Goal: Transaction & Acquisition: Purchase product/service

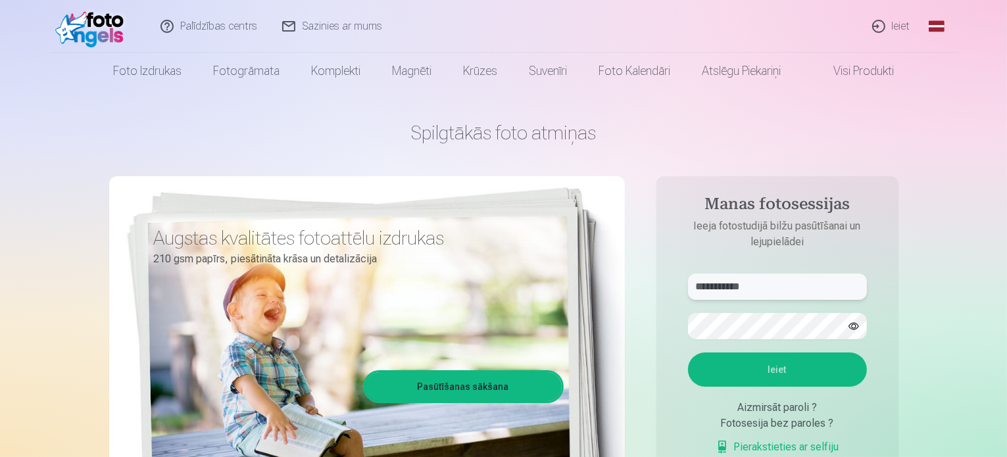
click at [758, 292] on input "**********" at bounding box center [777, 287] width 179 height 26
click at [774, 288] on input "**********" at bounding box center [777, 287] width 179 height 26
type input "*"
type input "**********"
click at [688, 353] on button "Ieiet" at bounding box center [777, 370] width 179 height 34
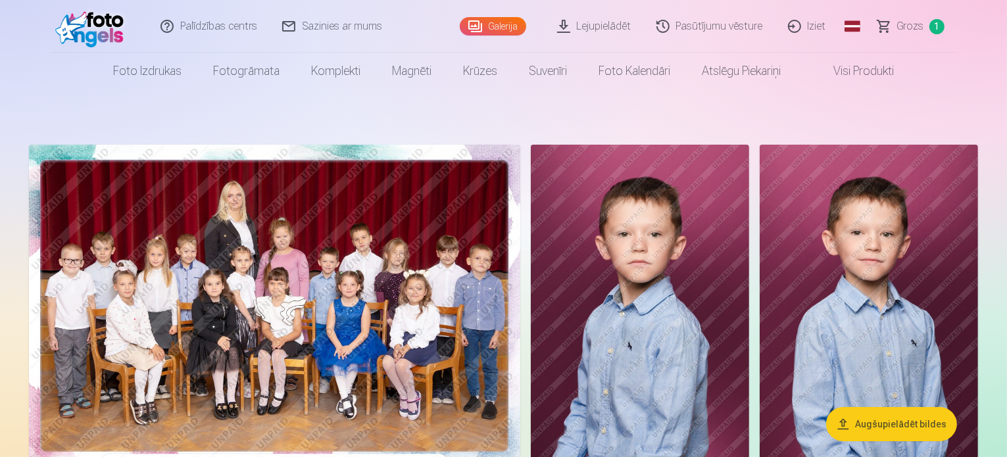
click at [749, 177] on img at bounding box center [640, 309] width 218 height 328
click at [868, 423] on button "Augšupielādēt bildes" at bounding box center [891, 424] width 131 height 34
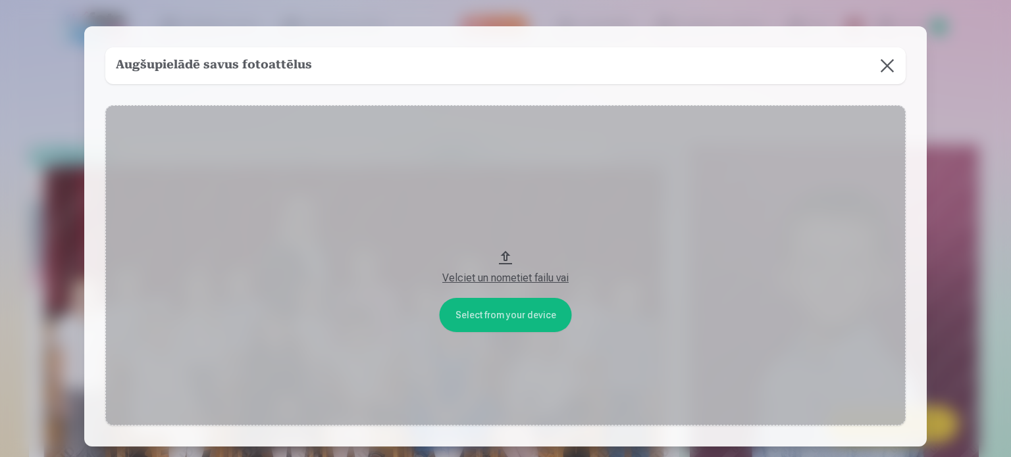
click at [884, 61] on button at bounding box center [886, 65] width 37 height 37
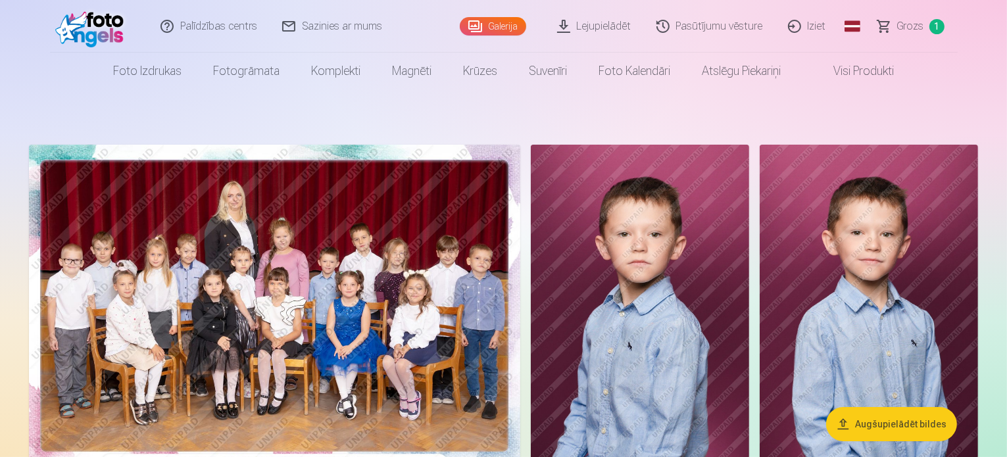
click at [917, 22] on span "Grozs" at bounding box center [910, 26] width 27 height 16
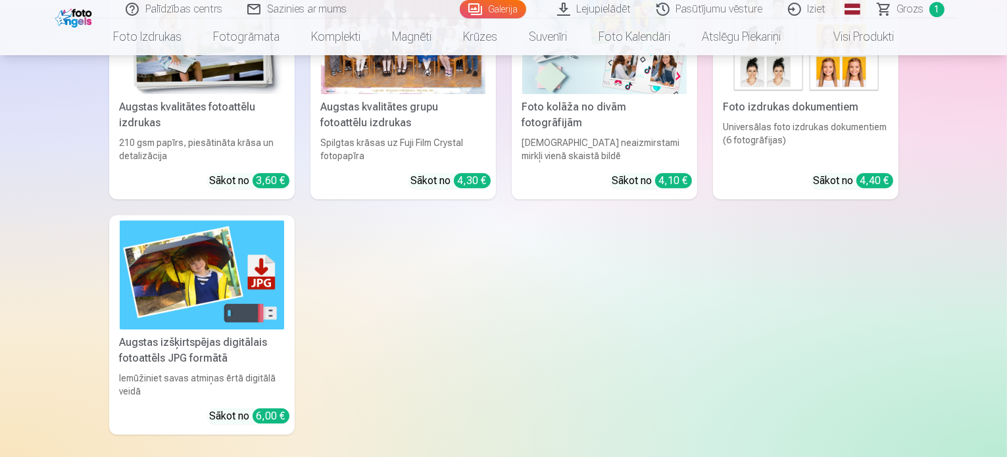
scroll to position [4054, 0]
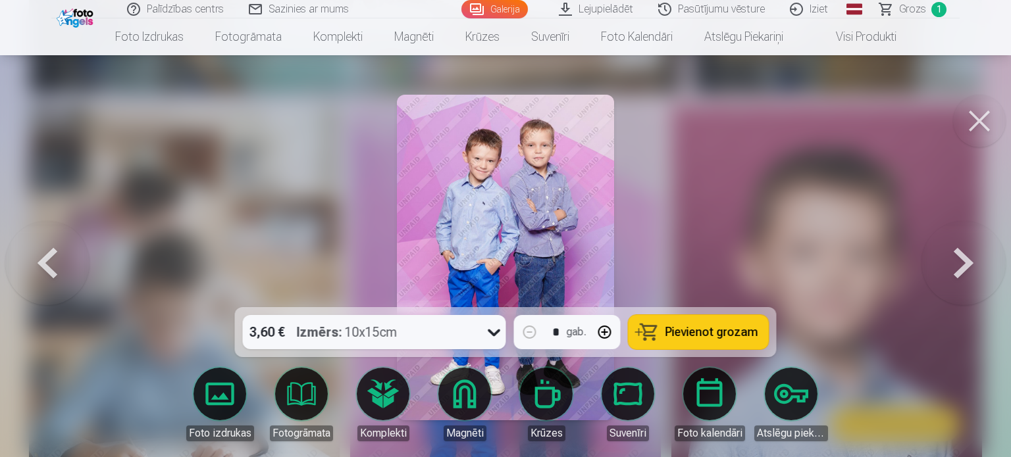
click at [909, 431] on div at bounding box center [505, 228] width 1011 height 457
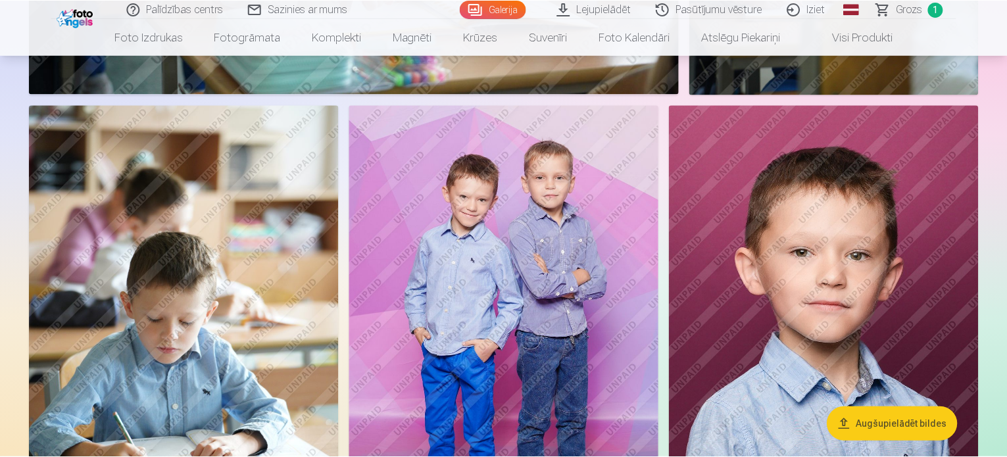
scroll to position [4054, 0]
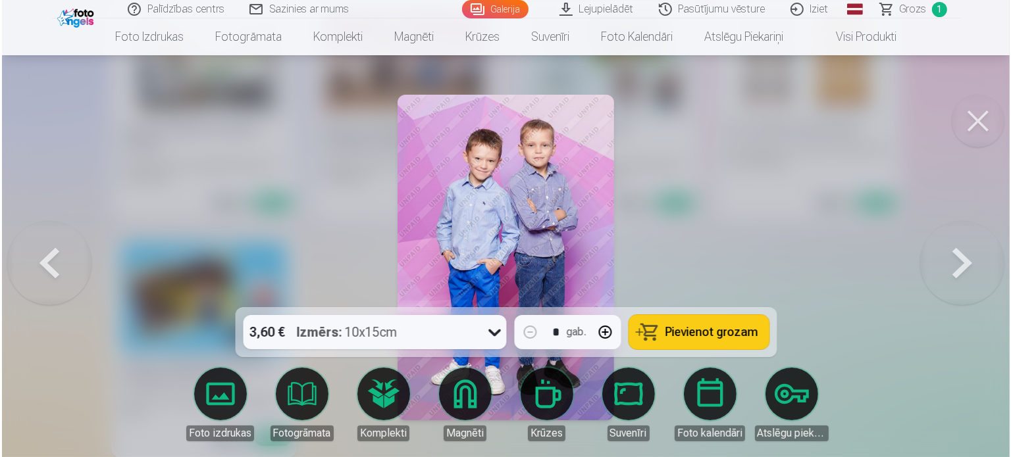
scroll to position [4066, 0]
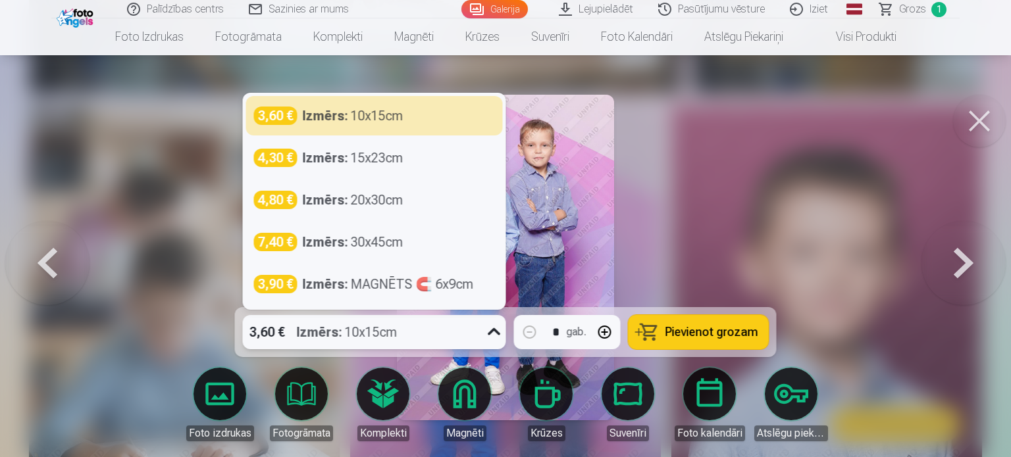
click at [491, 334] on icon at bounding box center [494, 331] width 13 height 7
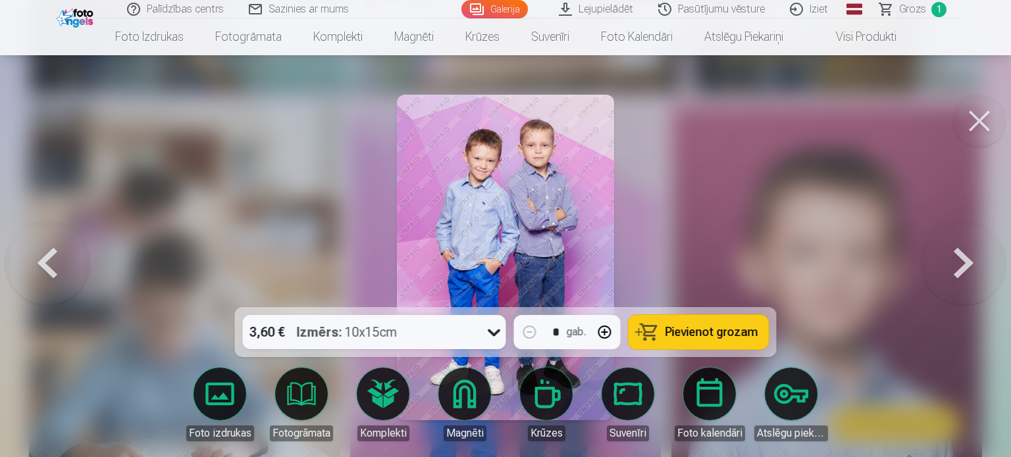
click at [861, 32] on link "Visi produkti" at bounding box center [855, 36] width 113 height 37
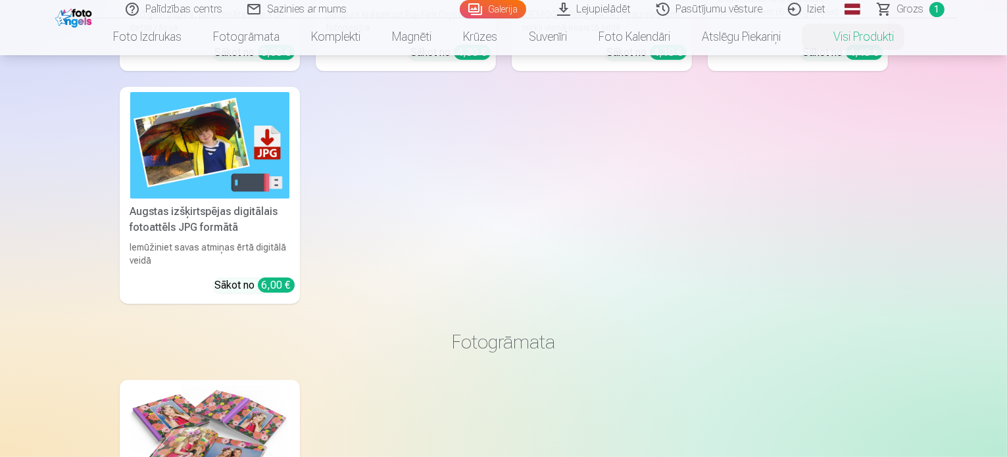
scroll to position [306, 0]
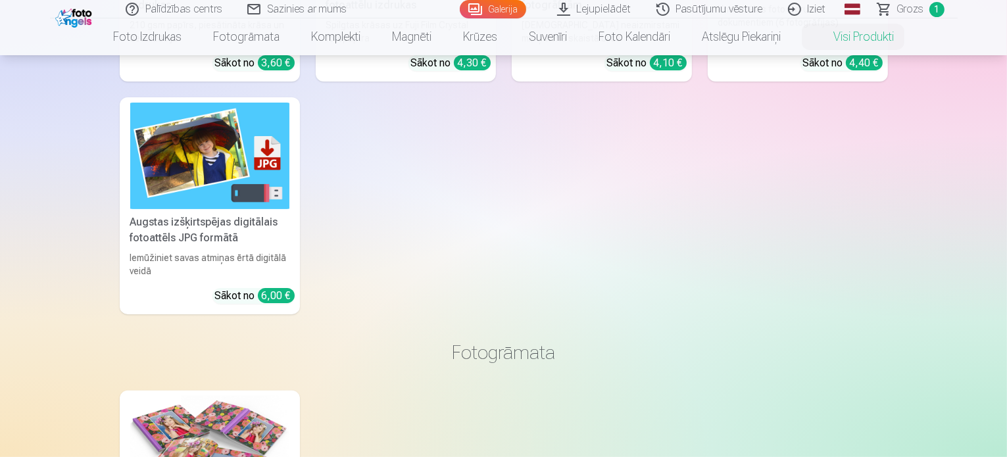
click at [195, 184] on img at bounding box center [209, 156] width 159 height 106
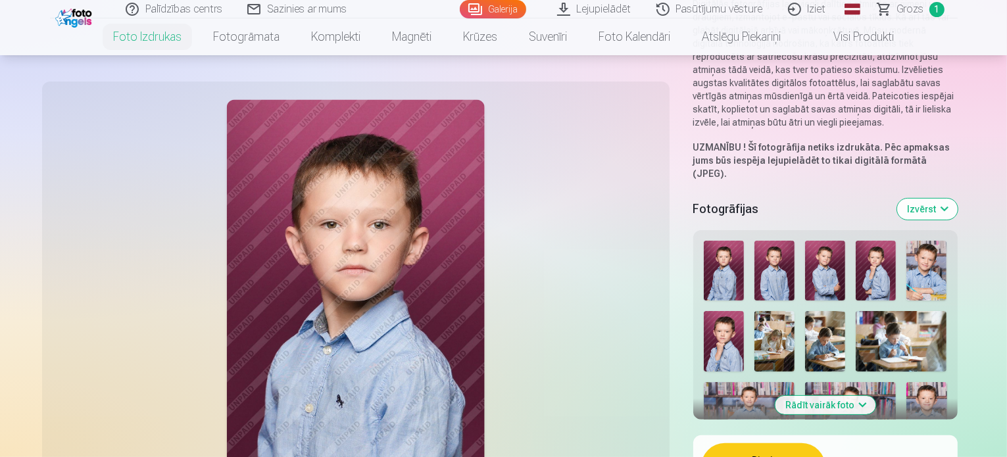
scroll to position [232, 0]
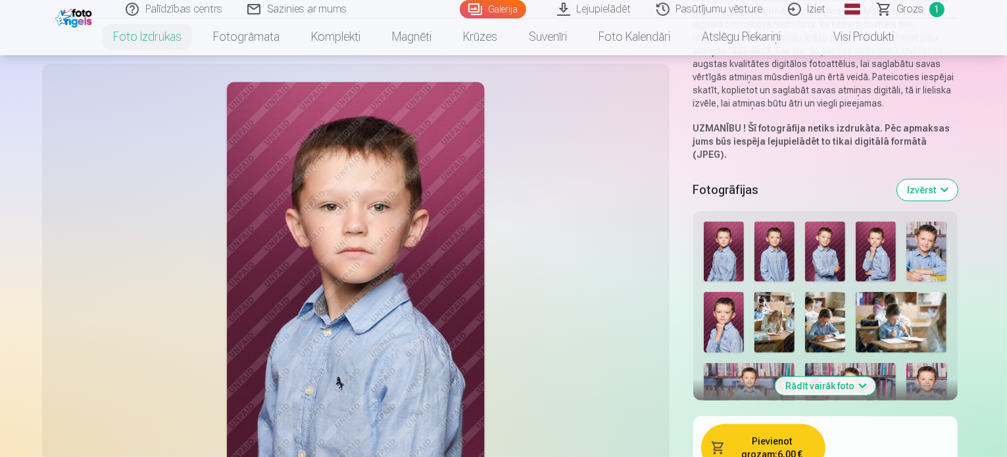
click at [809, 377] on button "Rādīt vairāk foto" at bounding box center [825, 386] width 101 height 18
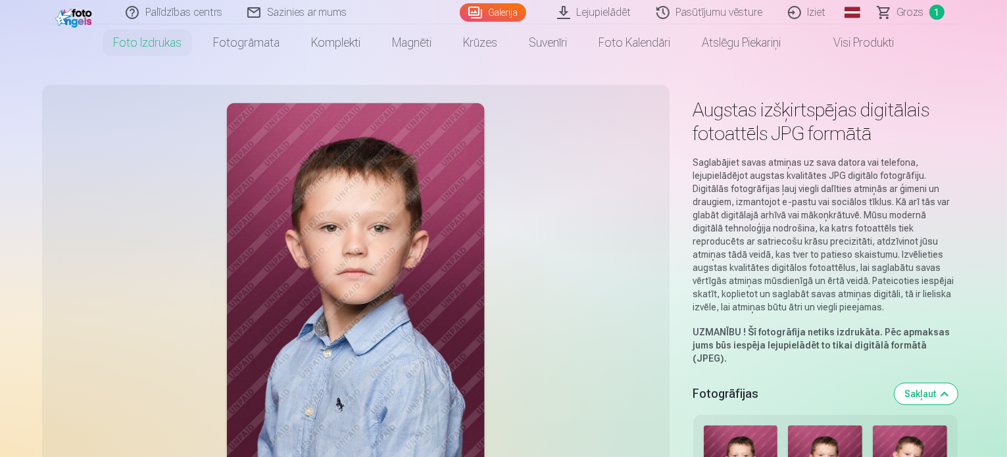
scroll to position [14, 0]
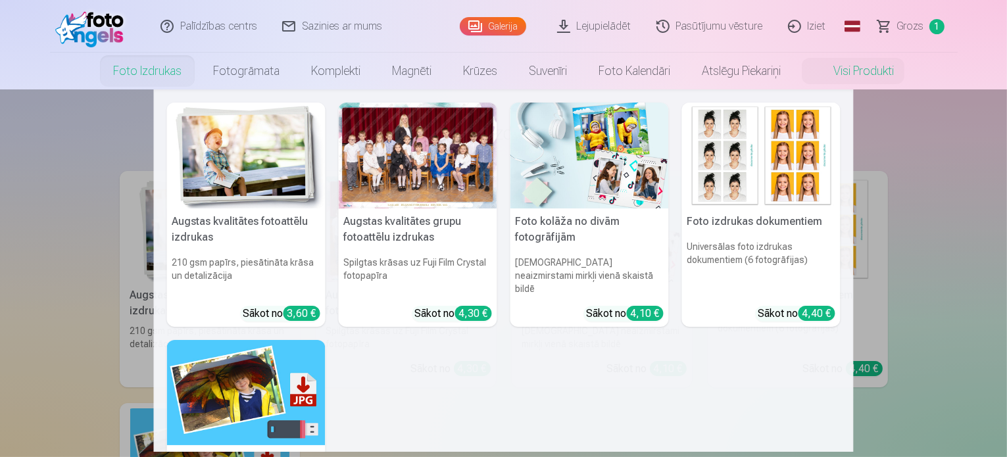
click at [246, 143] on img at bounding box center [246, 156] width 159 height 106
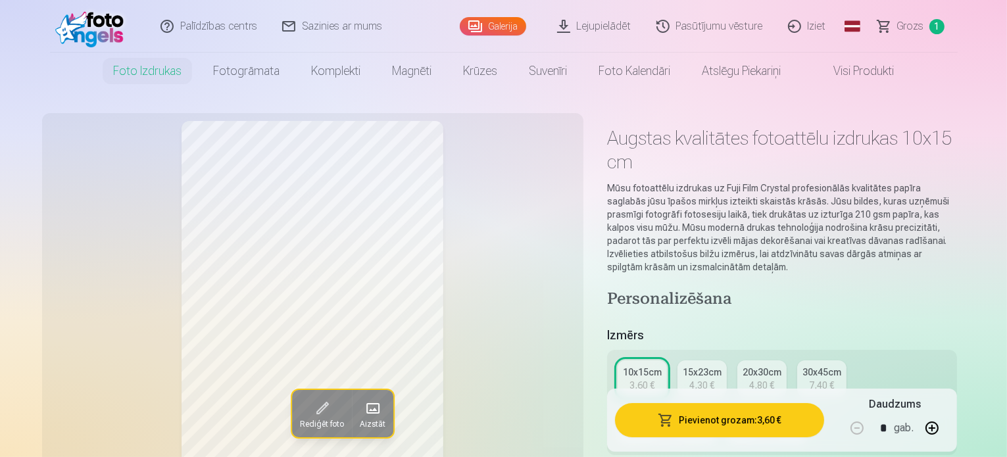
click at [113, 28] on img at bounding box center [93, 26] width 76 height 42
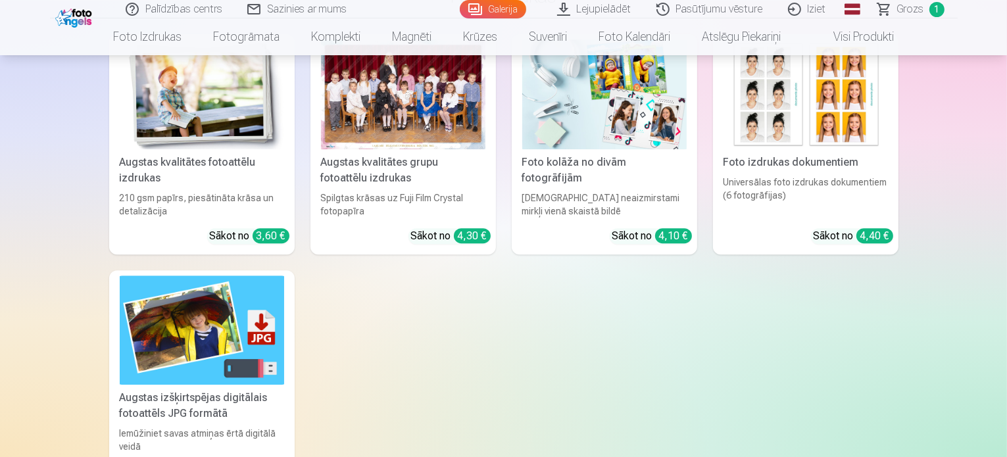
scroll to position [4132, 0]
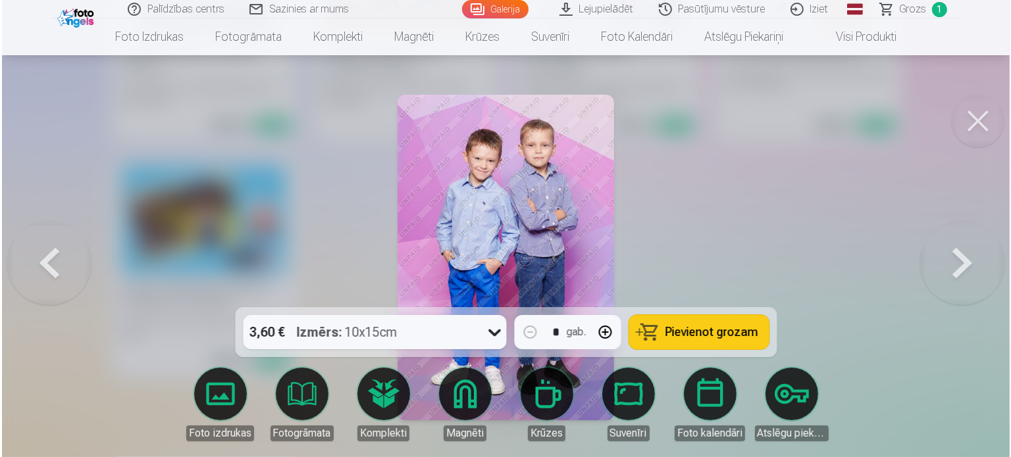
scroll to position [4143, 0]
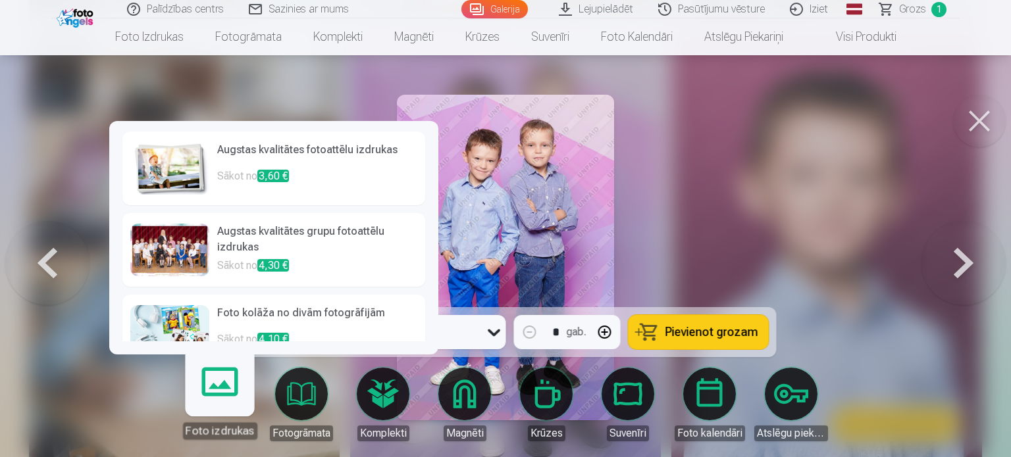
click at [227, 331] on h6 "Foto kolāža no divām fotogrāfijām" at bounding box center [317, 318] width 200 height 26
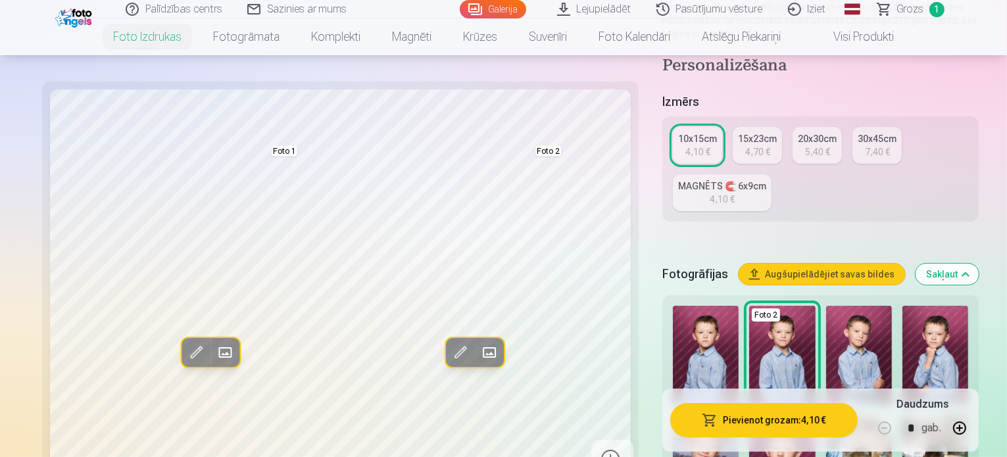
scroll to position [217, 0]
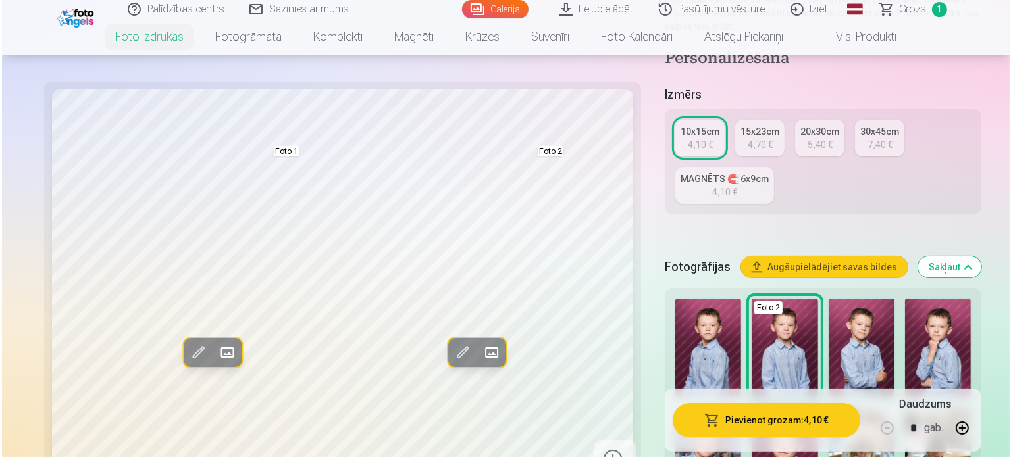
scroll to position [4143, 0]
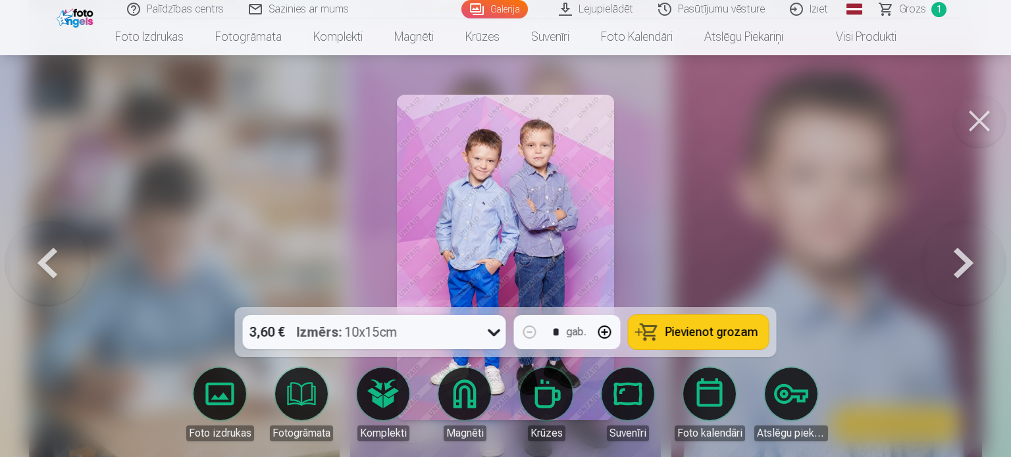
click at [75, 20] on img at bounding box center [77, 16] width 40 height 22
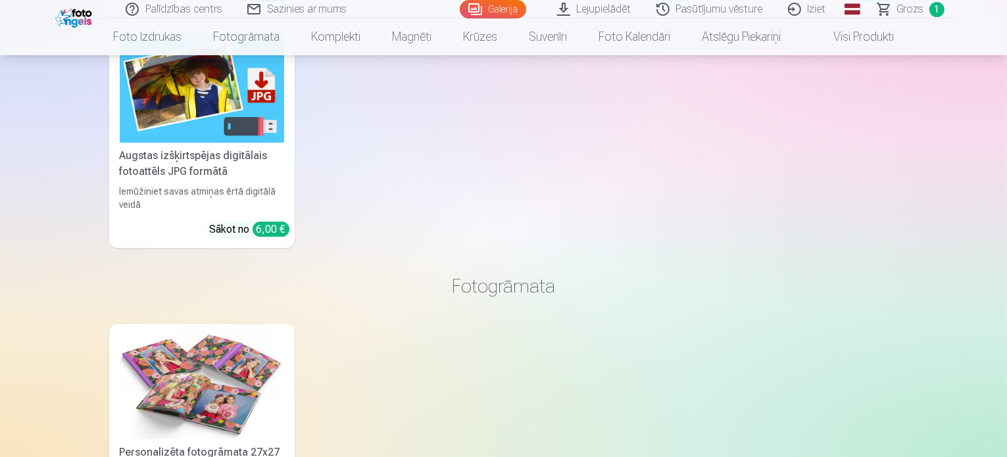
scroll to position [4274, 0]
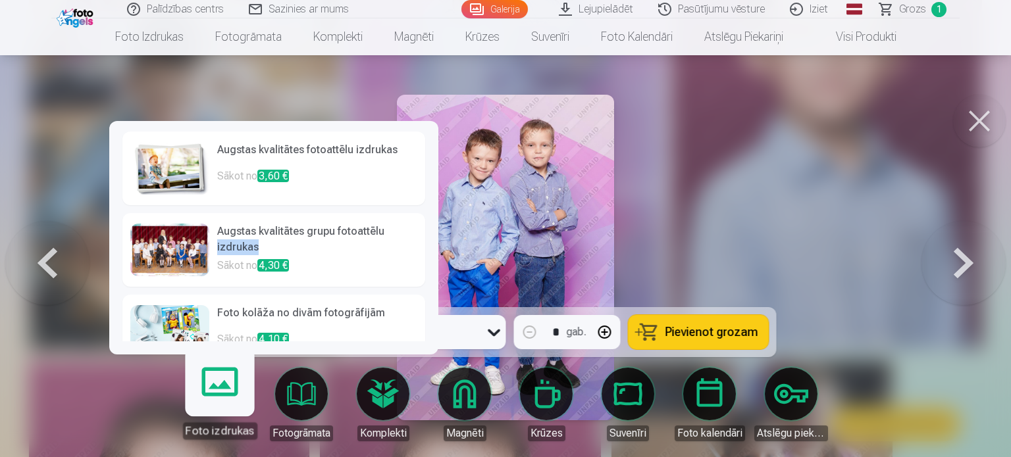
drag, startPoint x: 433, startPoint y: 216, endPoint x: 434, endPoint y: 243, distance: 27.6
click at [434, 243] on div "Augstas kvalitātes fotoattēlu izdrukas Sākot no 3,60 € Augstas kvalitātes grupu…" at bounding box center [273, 238] width 329 height 234
click at [339, 191] on p "Sākot no 3,60 €" at bounding box center [317, 181] width 200 height 26
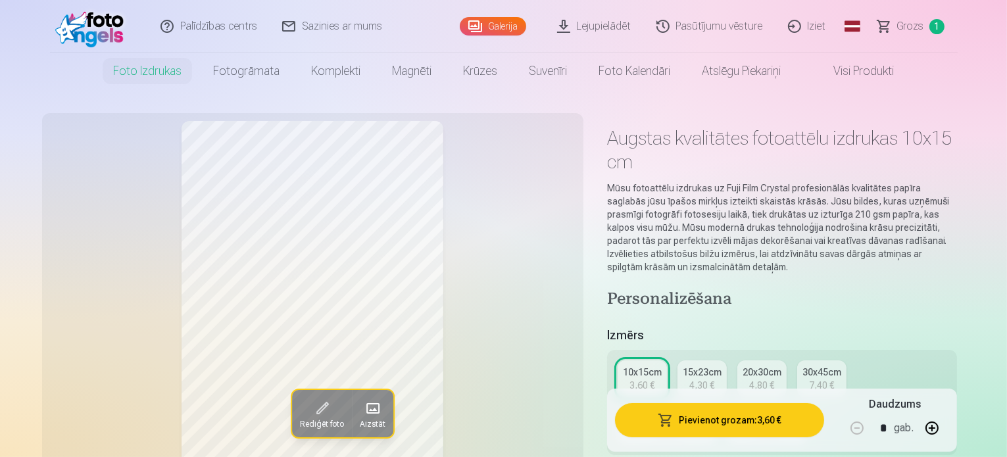
click at [291, 411] on button "Rediģēt foto" at bounding box center [321, 413] width 60 height 47
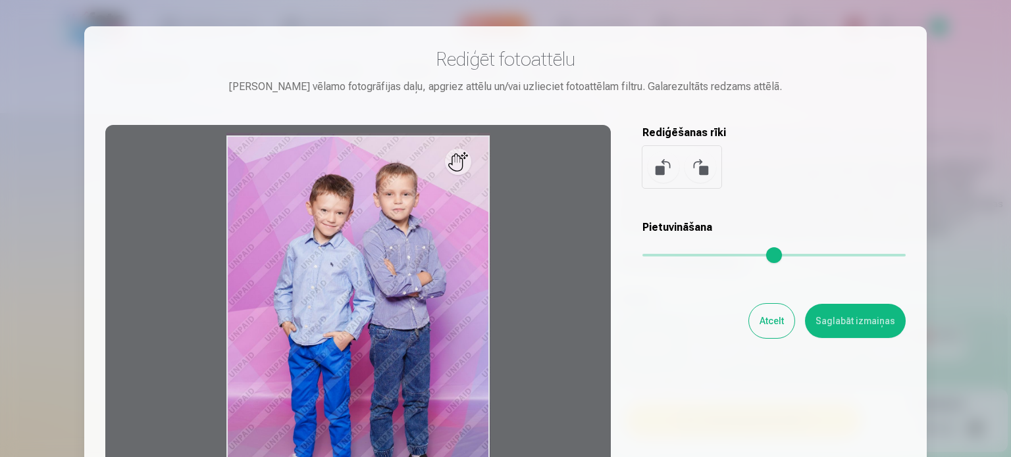
click at [790, 320] on button "Atcelt" at bounding box center [771, 321] width 45 height 34
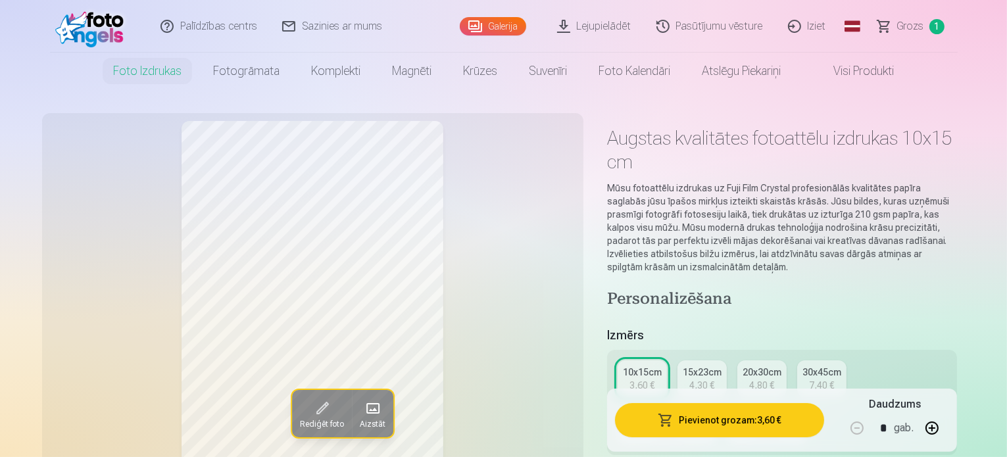
click at [718, 366] on div "15x23cm" at bounding box center [702, 372] width 39 height 13
click at [359, 424] on span "Aizstāt" at bounding box center [372, 424] width 26 height 11
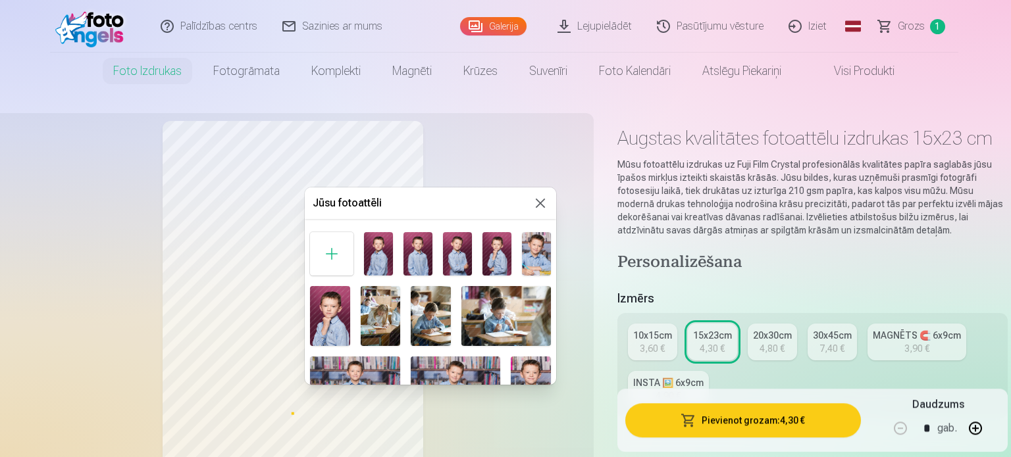
click at [536, 201] on button at bounding box center [540, 203] width 16 height 16
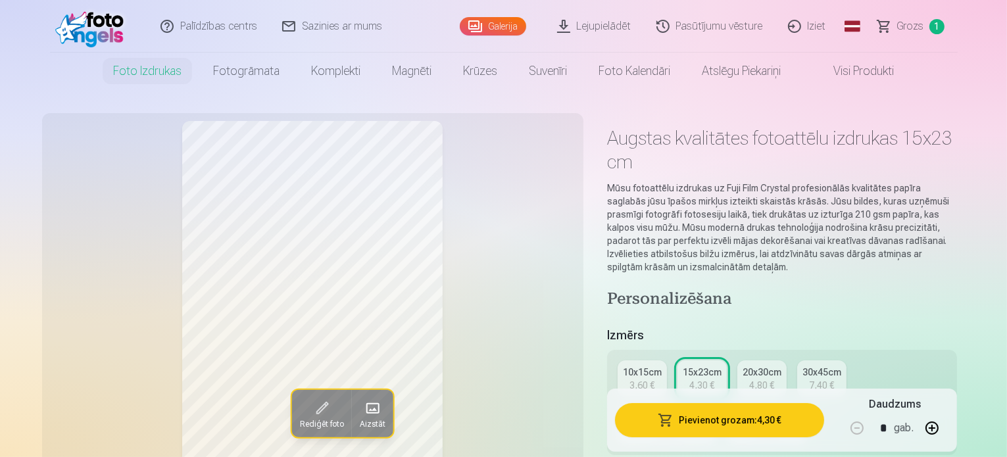
click at [658, 366] on div "10x15cm" at bounding box center [642, 372] width 39 height 13
click at [759, 410] on button "Pievienot grozam : 3,60 €" at bounding box center [720, 420] width 210 height 34
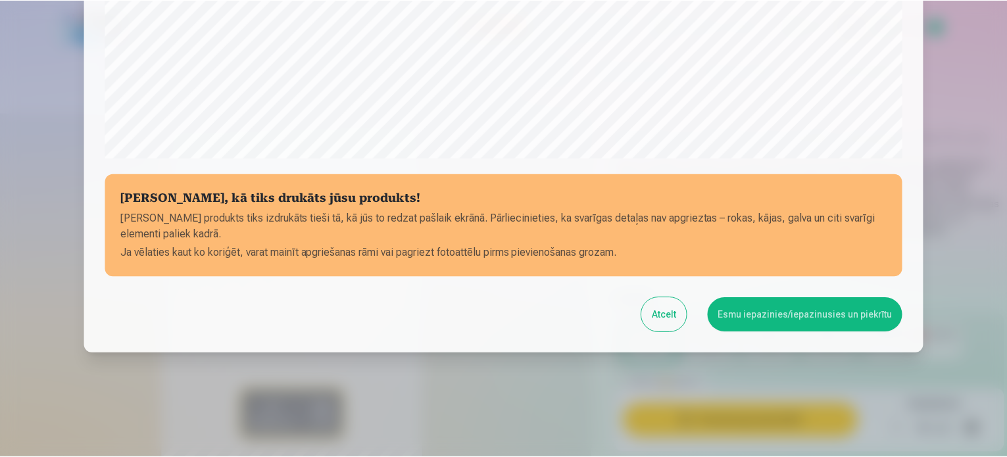
scroll to position [489, 0]
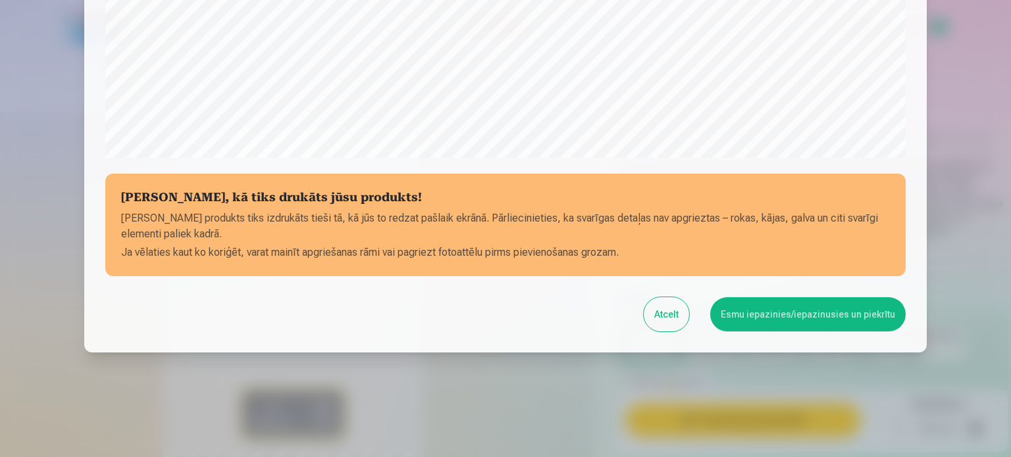
click at [834, 314] on button "Esmu iepazinies/iepazinusies un piekrītu" at bounding box center [807, 314] width 195 height 34
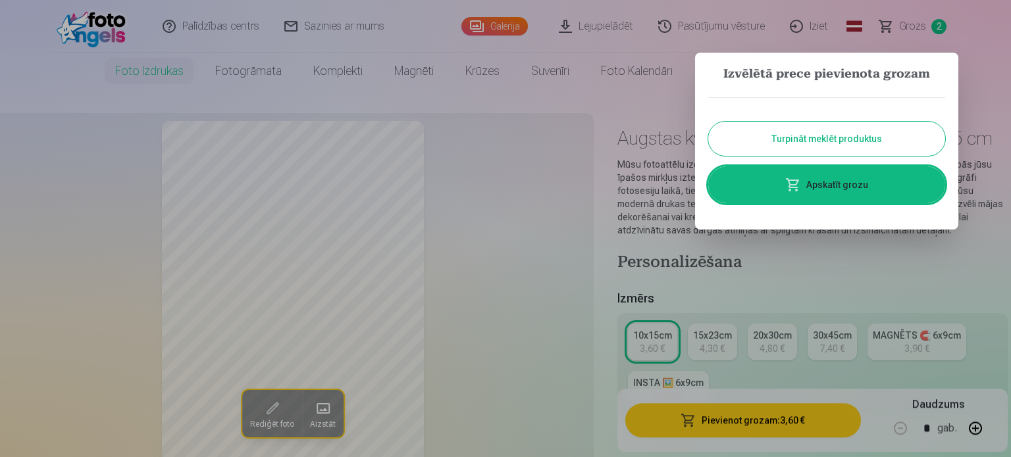
click at [836, 152] on button "Turpināt meklēt produktus" at bounding box center [826, 139] width 237 height 34
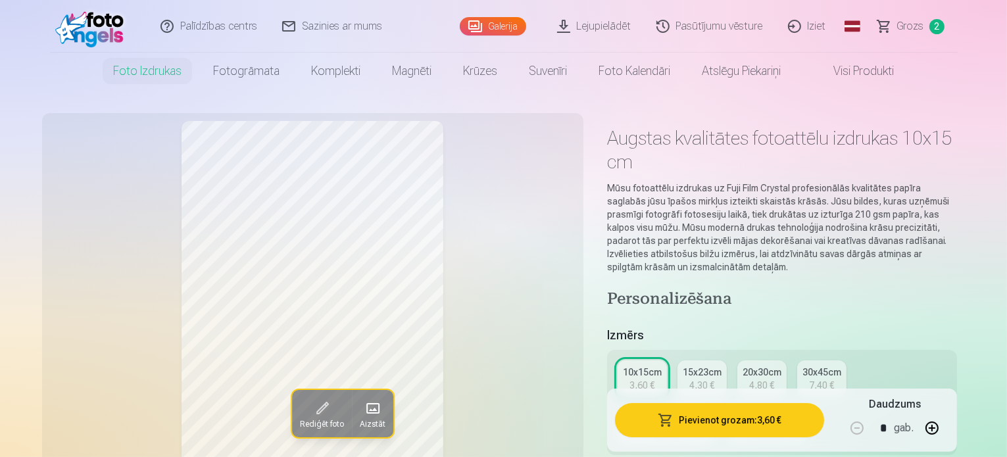
click at [109, 31] on img at bounding box center [93, 26] width 76 height 42
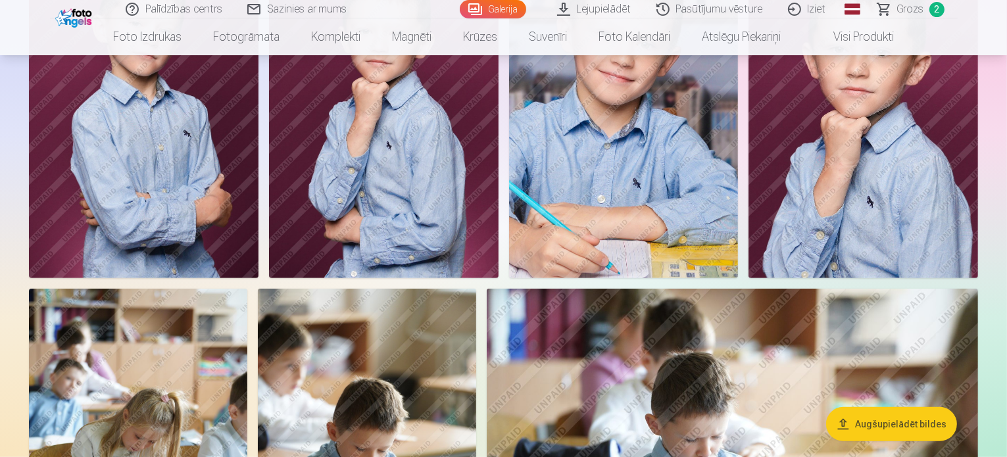
scroll to position [582, 0]
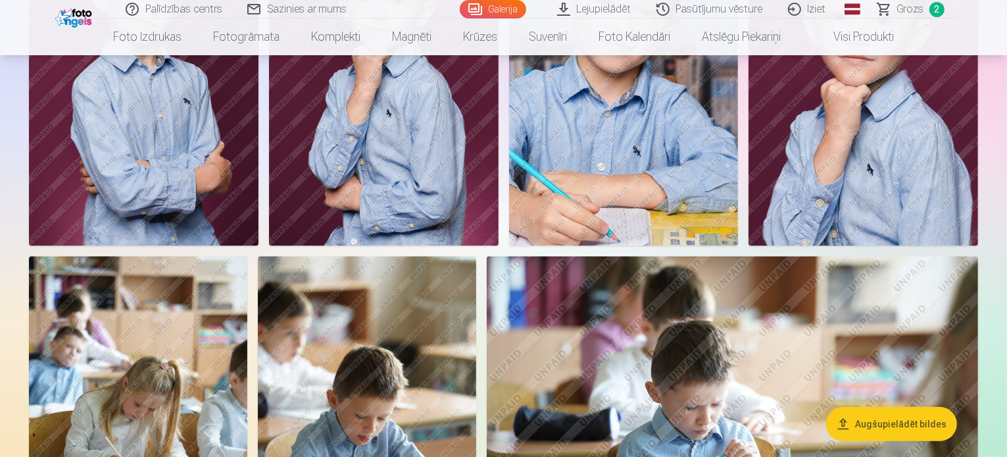
click at [259, 170] on img at bounding box center [144, 73] width 230 height 344
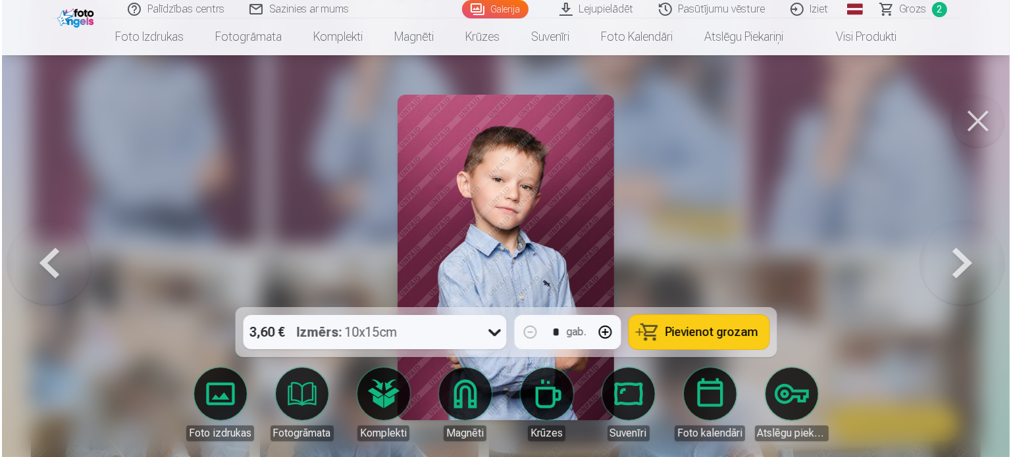
scroll to position [584, 0]
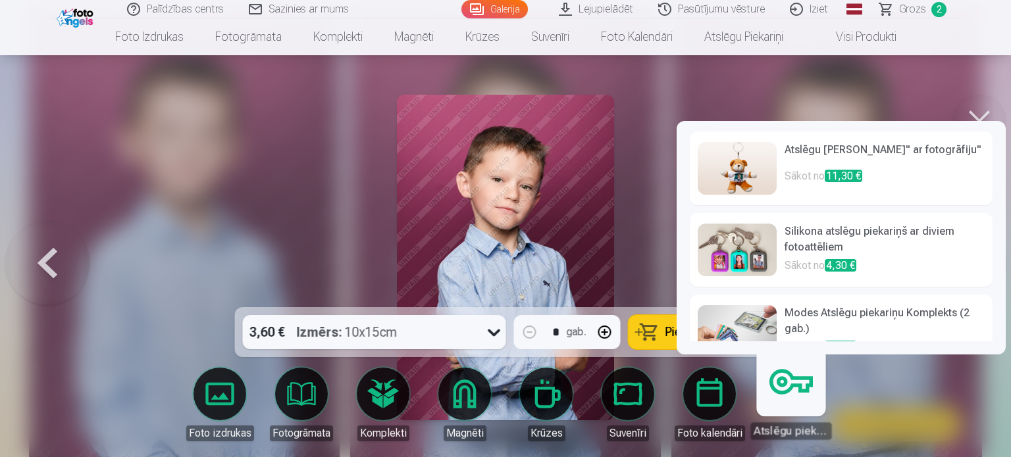
click at [811, 269] on p "Sākot no 4,30 €" at bounding box center [884, 267] width 200 height 18
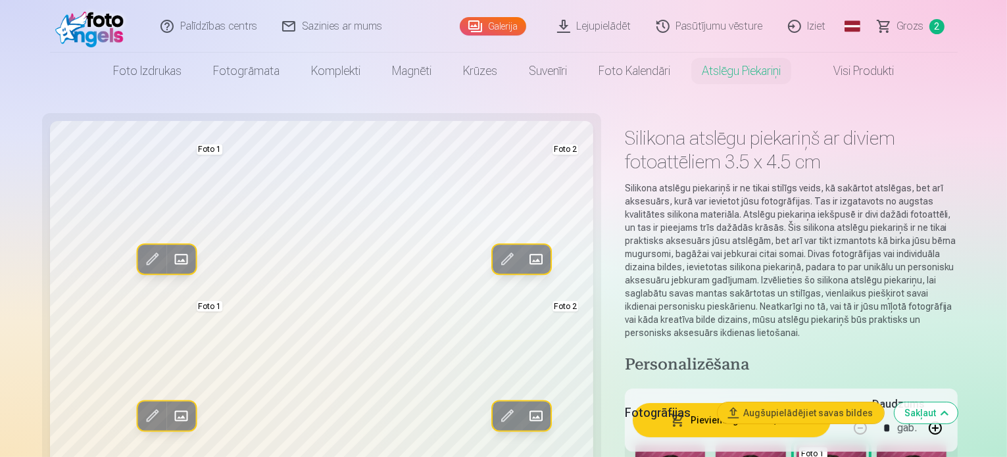
click at [526, 260] on span at bounding box center [536, 259] width 21 height 21
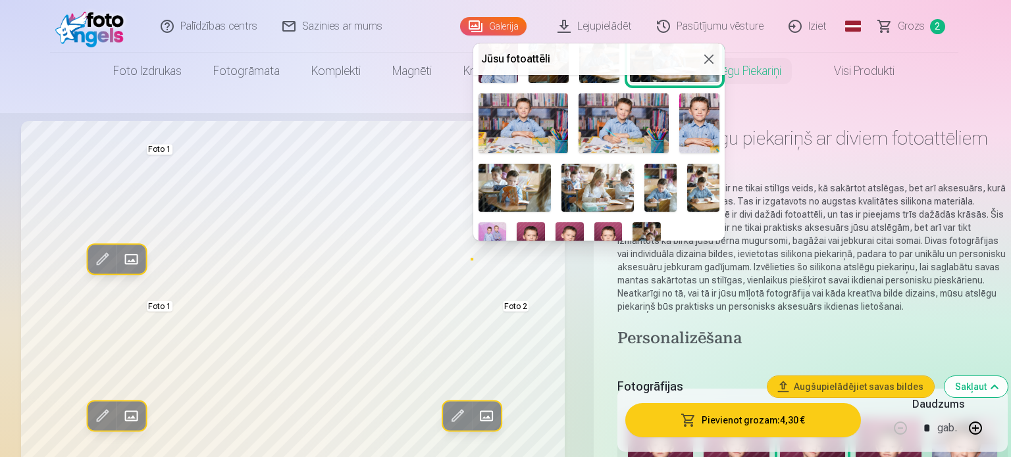
scroll to position [145, 0]
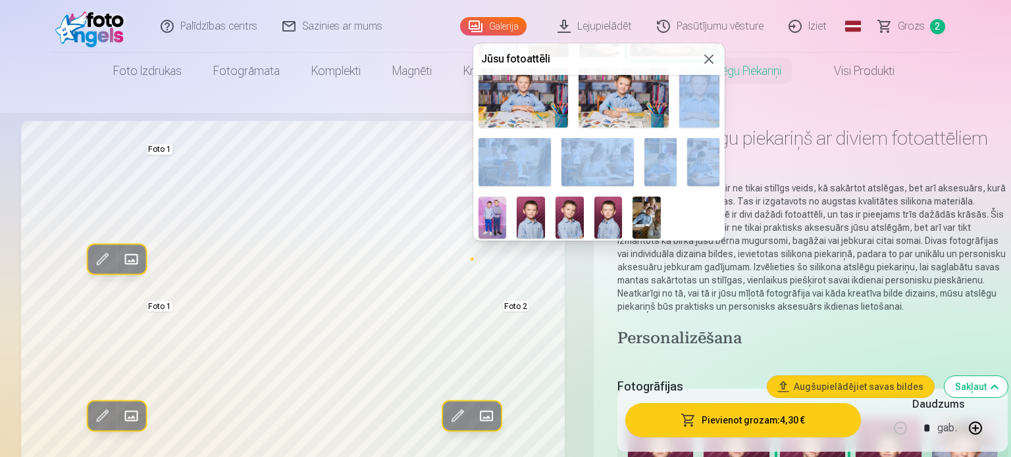
drag, startPoint x: 720, startPoint y: 155, endPoint x: 711, endPoint y: 119, distance: 36.7
click at [711, 119] on div "Foto 2" at bounding box center [598, 91] width 251 height 306
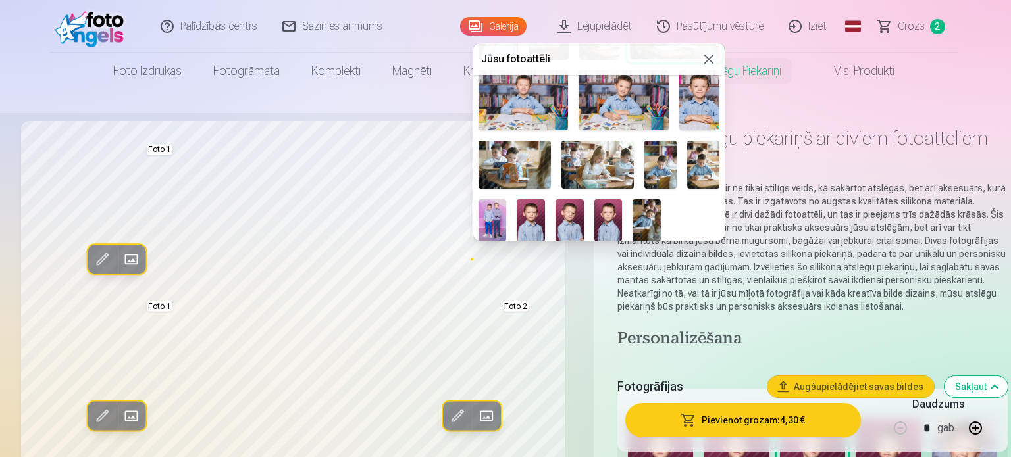
click at [705, 194] on div "Foto 2" at bounding box center [598, 94] width 251 height 306
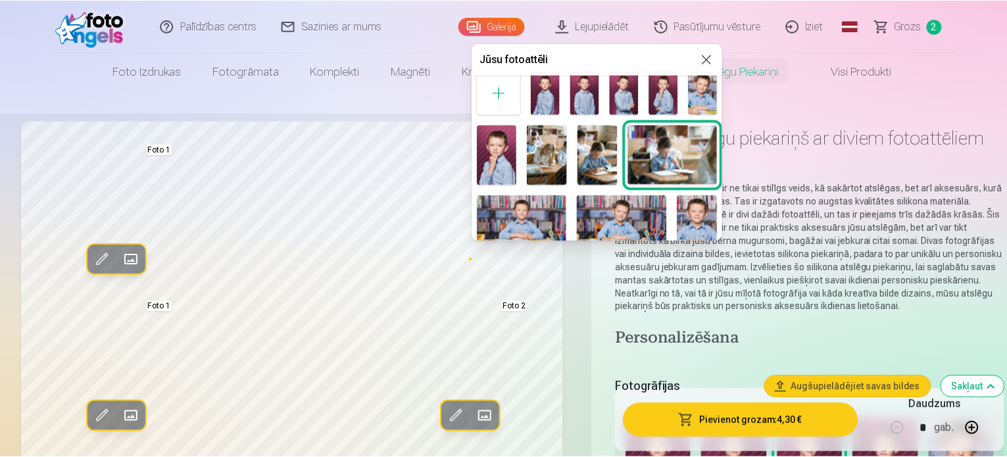
scroll to position [16, 0]
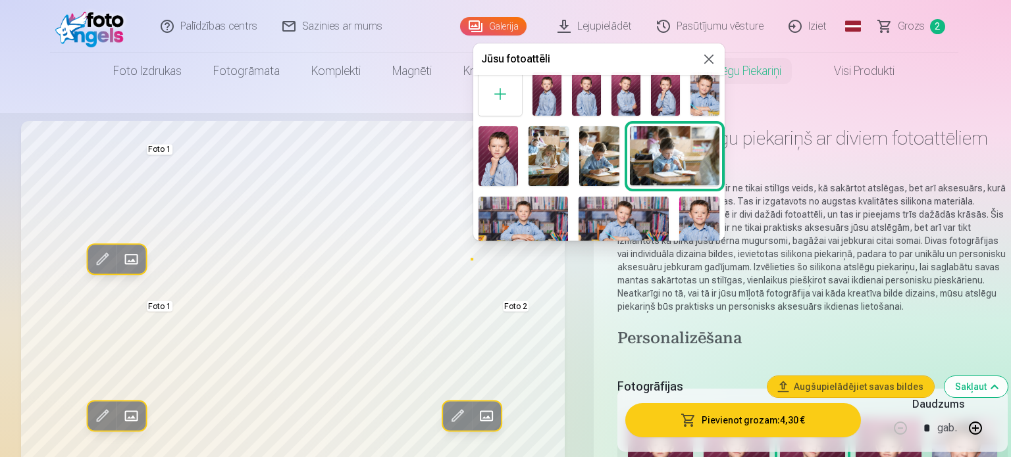
click at [588, 211] on img at bounding box center [623, 227] width 90 height 60
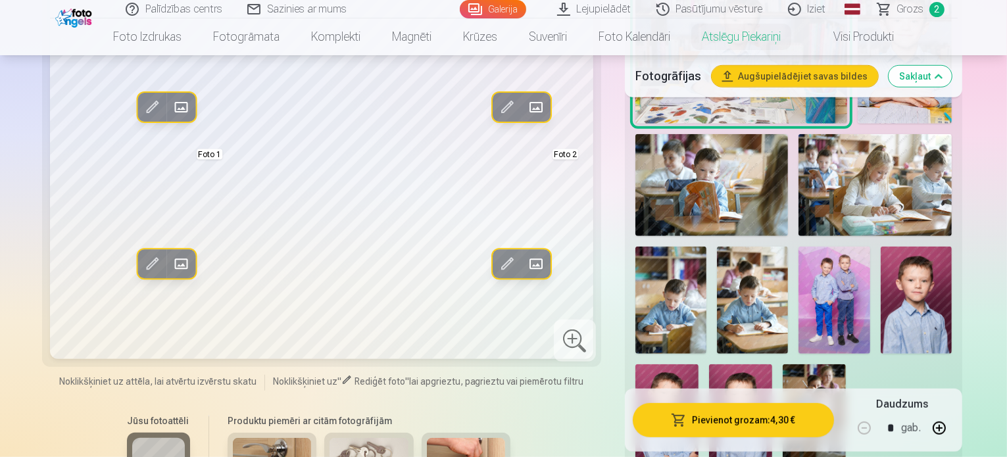
scroll to position [824, 0]
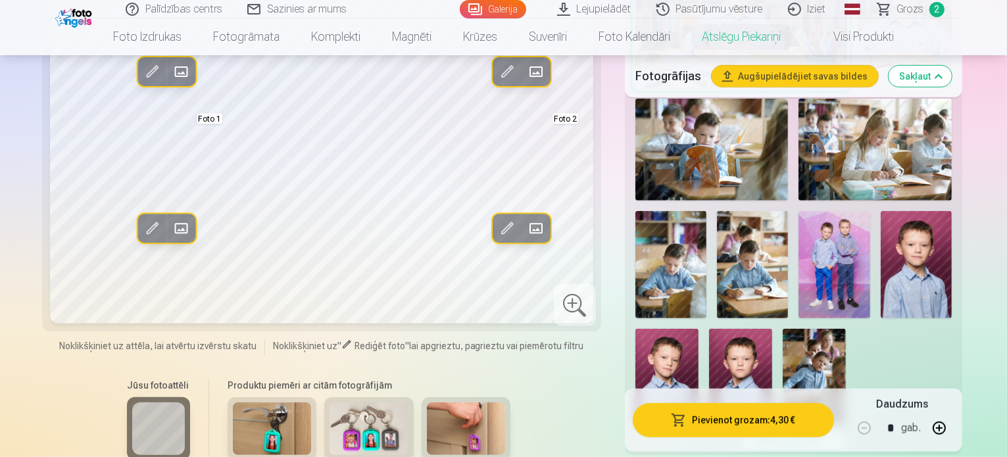
scroll to position [838, 0]
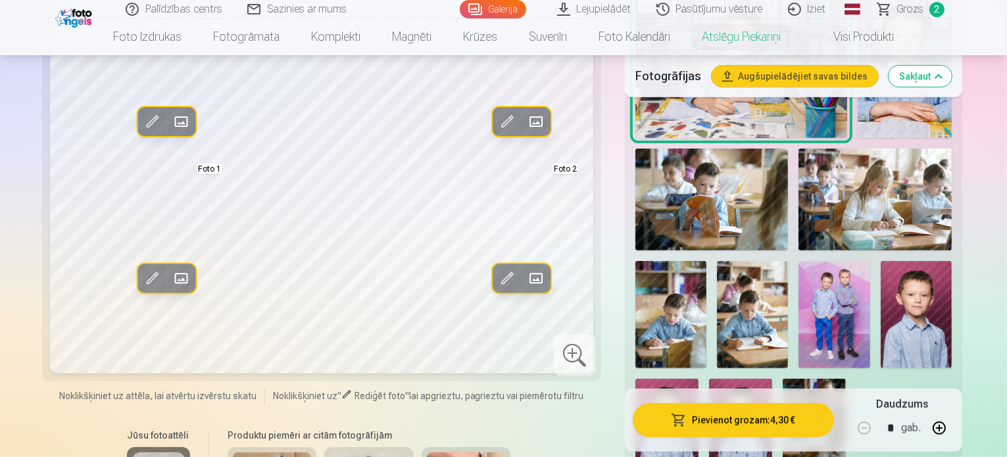
scroll to position [816, 0]
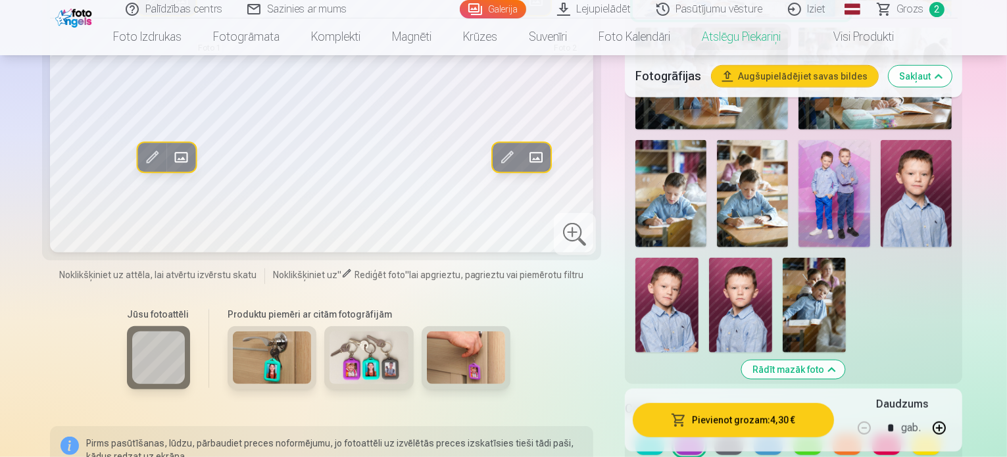
scroll to position [923, 0]
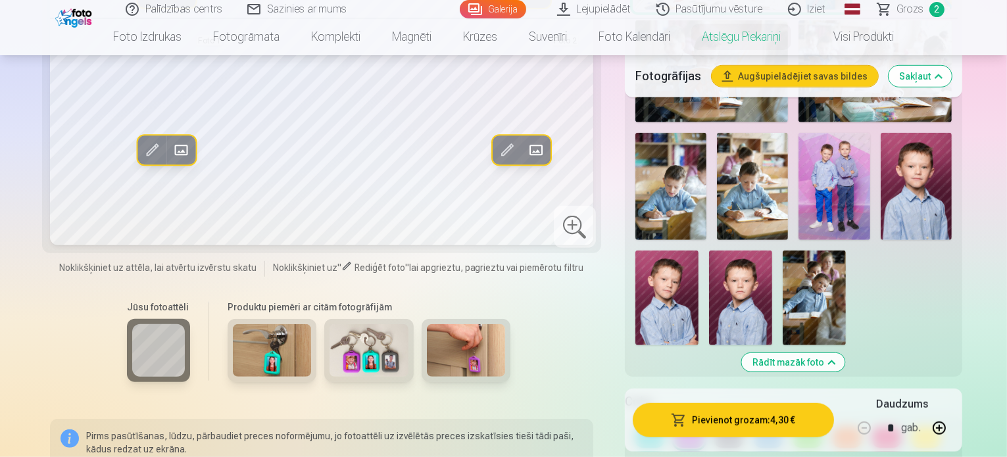
click at [878, 427] on button at bounding box center [886, 437] width 29 height 21
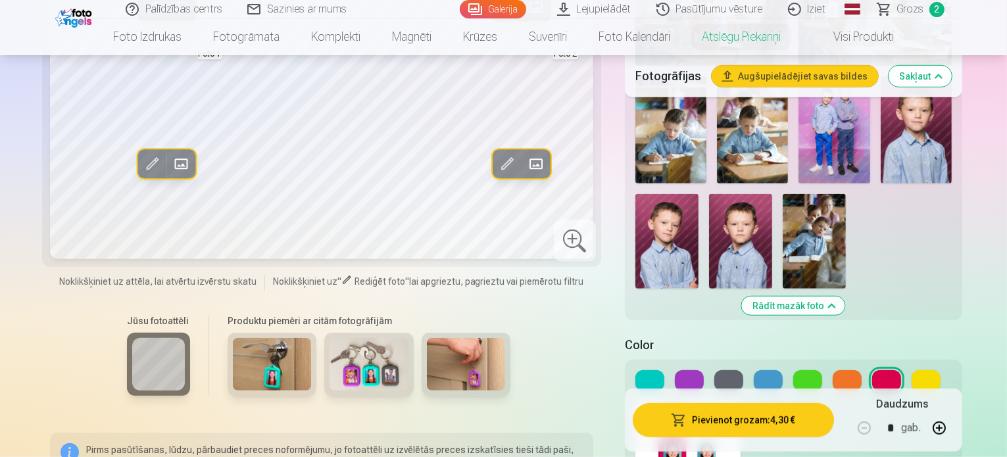
scroll to position [987, 0]
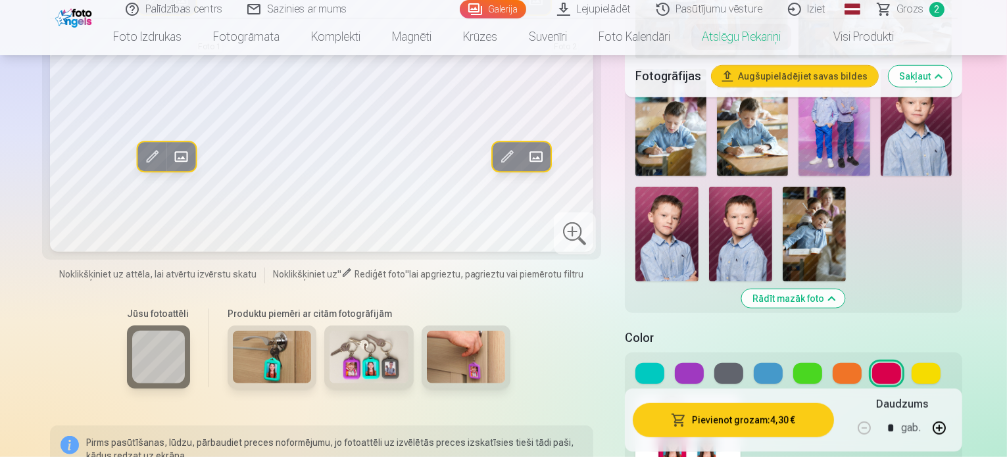
click at [642, 363] on button at bounding box center [650, 373] width 29 height 21
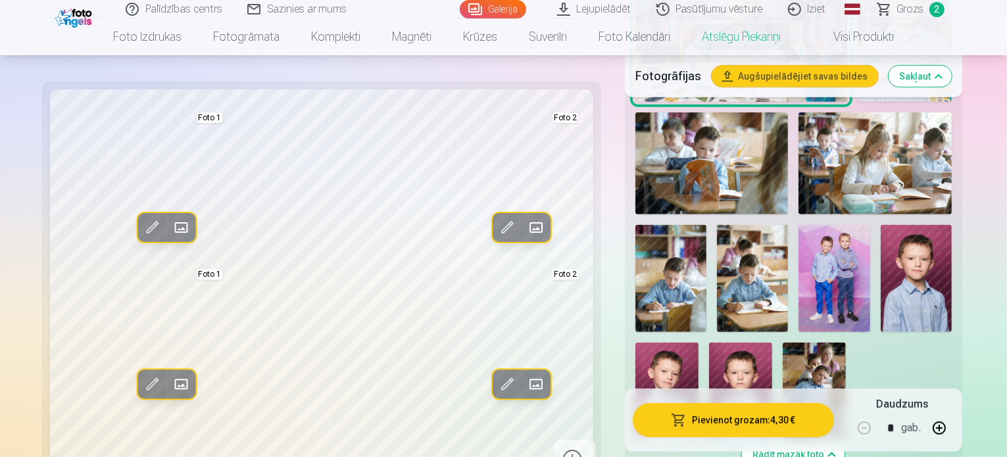
scroll to position [838, 0]
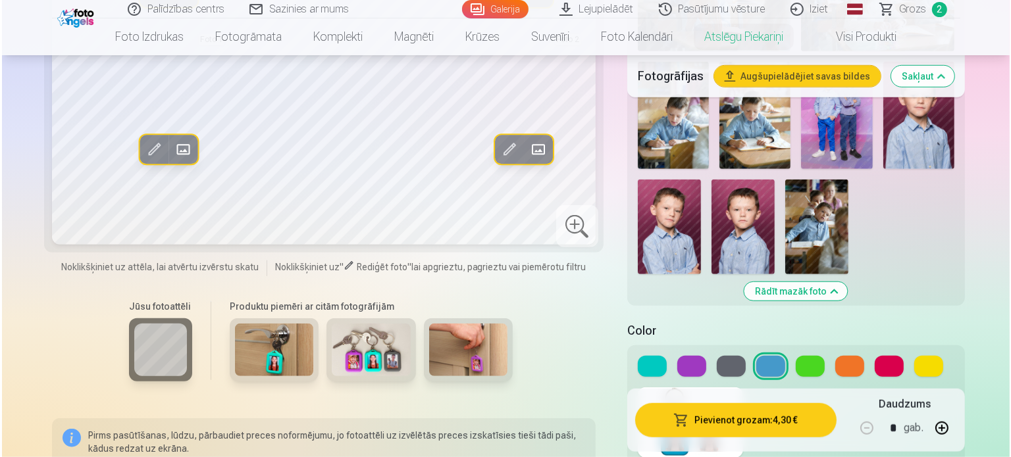
scroll to position [1008, 0]
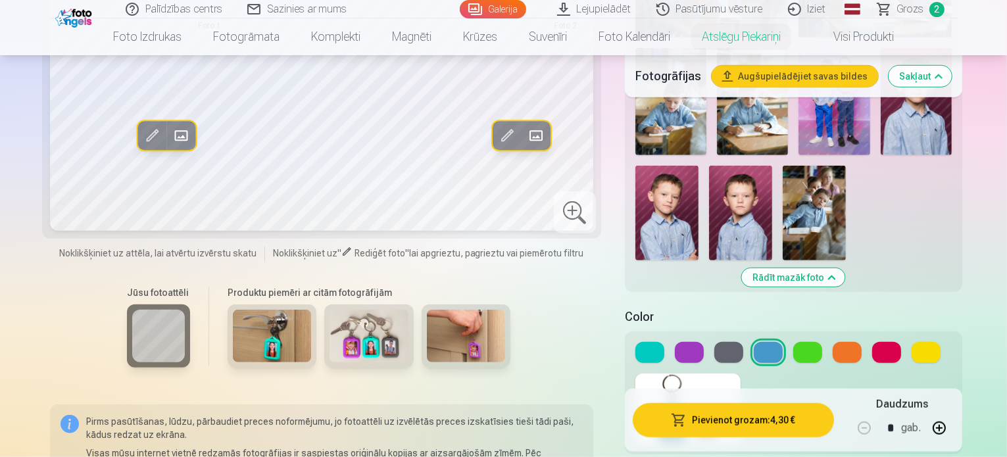
click at [741, 403] on button "Pievienot grozam : 4,30 €" at bounding box center [733, 420] width 201 height 34
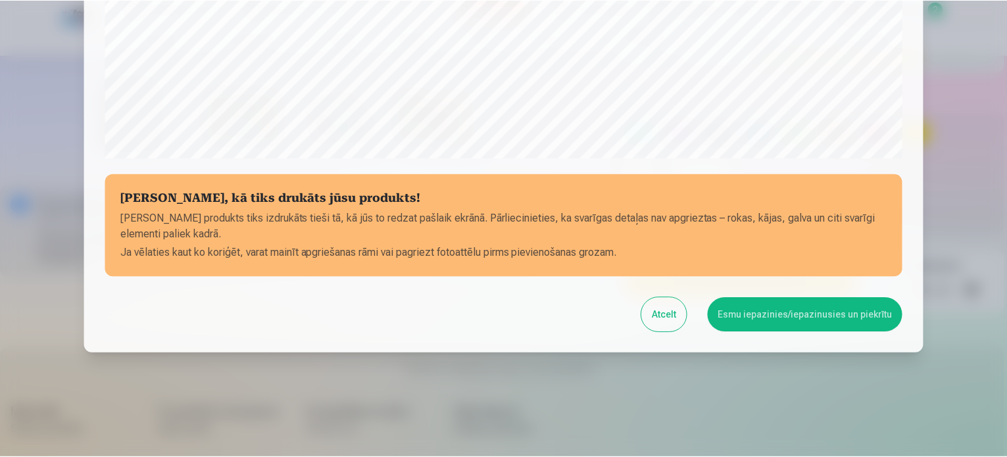
scroll to position [489, 0]
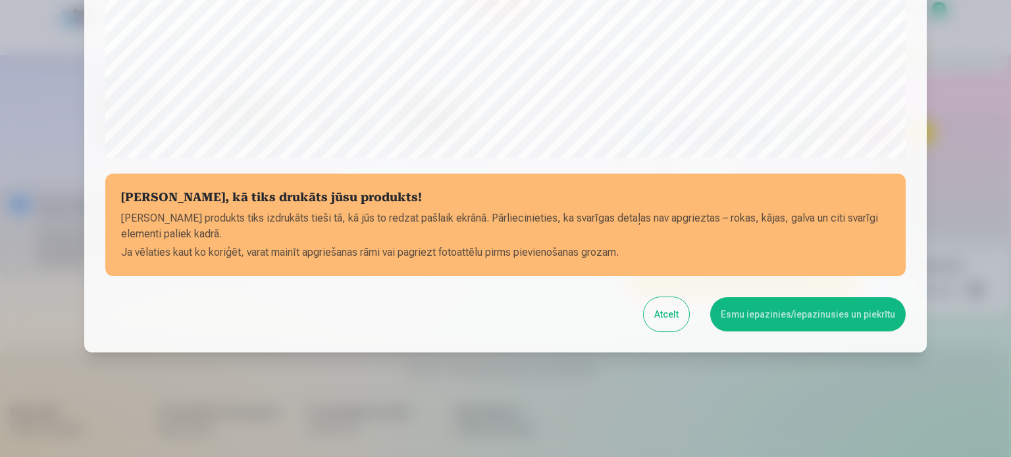
click at [771, 318] on button "Esmu iepazinies/iepazinusies un piekrītu" at bounding box center [807, 314] width 195 height 34
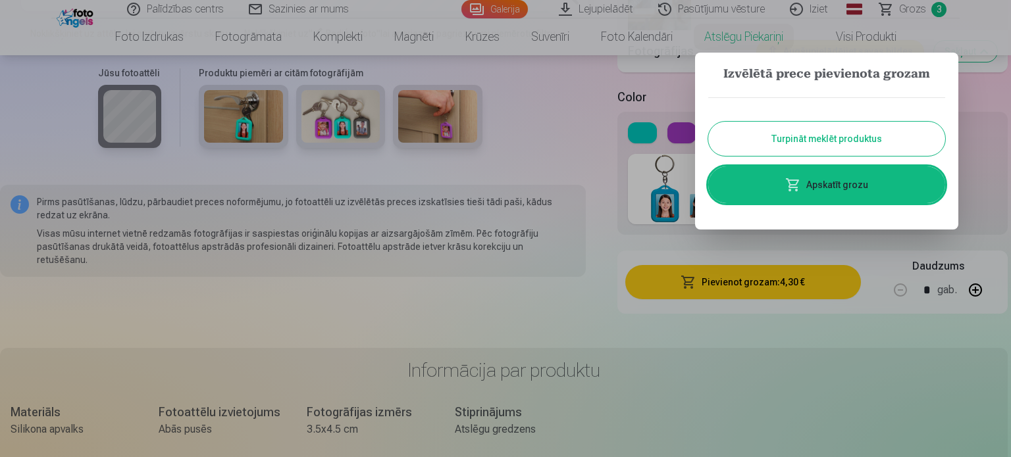
click at [855, 187] on link "Apskatīt grozu" at bounding box center [826, 184] width 237 height 37
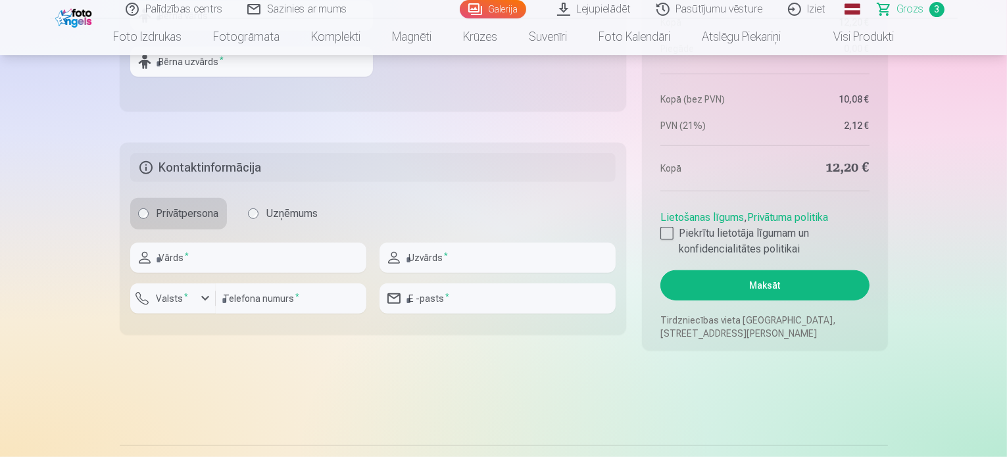
scroll to position [939, 0]
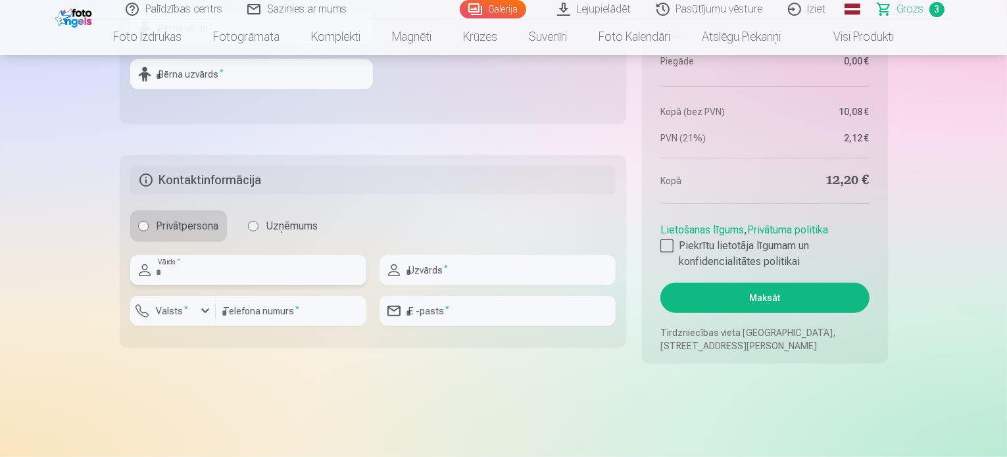
click at [223, 263] on input "text" at bounding box center [248, 270] width 236 height 30
type input "*****"
click at [415, 265] on input "text" at bounding box center [498, 270] width 236 height 30
type input "******"
click at [428, 309] on input "email" at bounding box center [498, 311] width 236 height 30
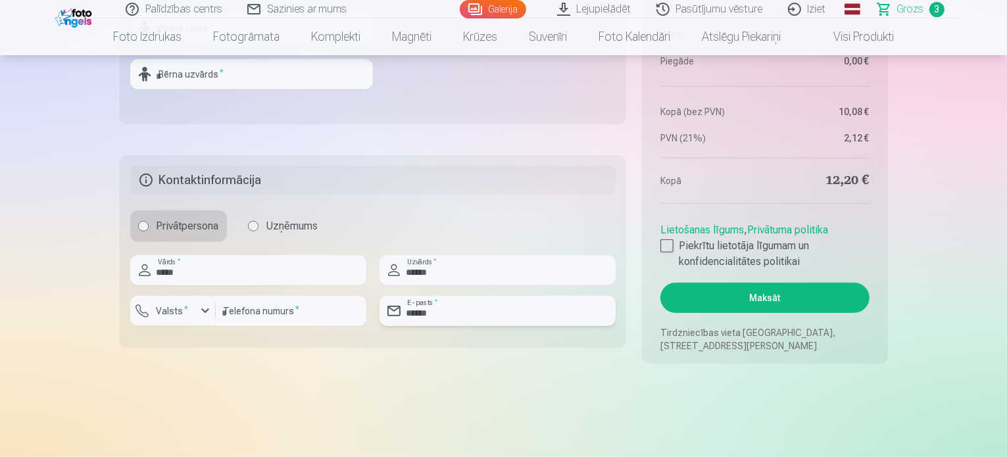
type input "**********"
click at [293, 314] on input "number" at bounding box center [291, 311] width 151 height 30
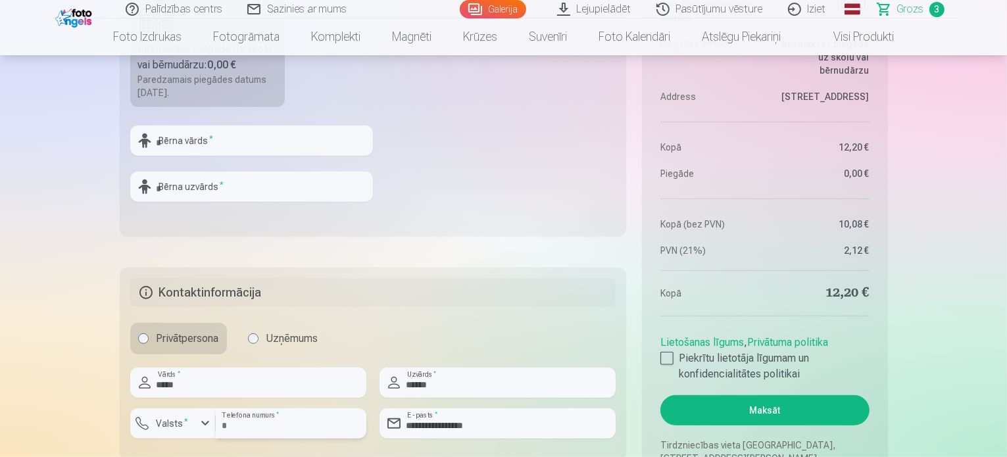
scroll to position [807, 0]
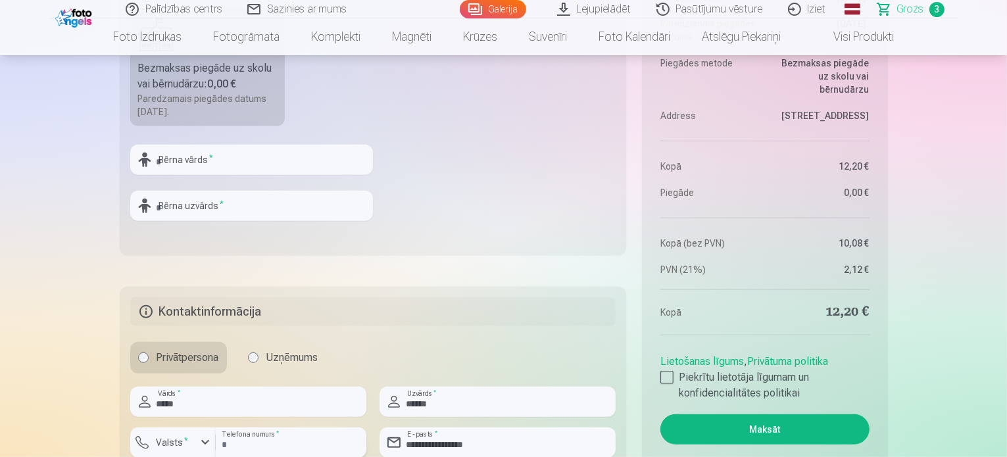
type input "********"
click at [179, 157] on input "text" at bounding box center [251, 160] width 243 height 30
type input "*****"
click at [202, 200] on input "text" at bounding box center [251, 206] width 243 height 30
type input "******"
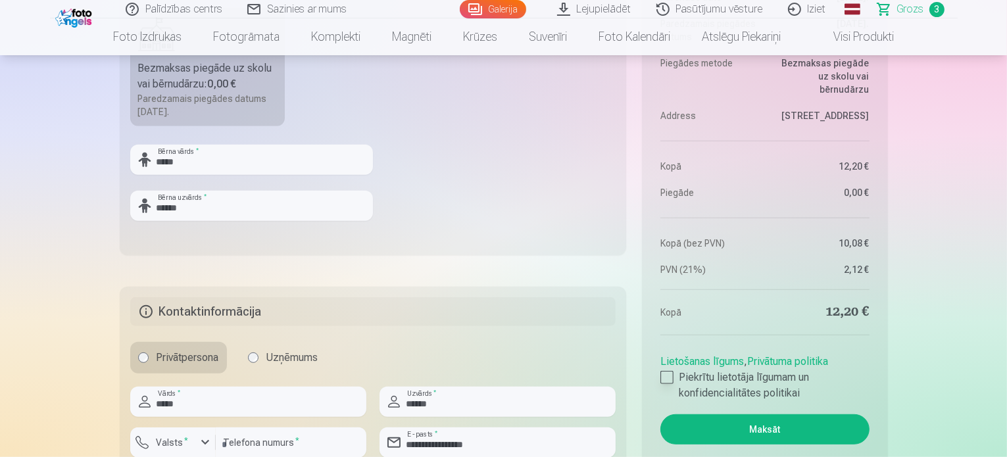
click at [665, 376] on div at bounding box center [667, 377] width 13 height 13
click at [722, 424] on button "Maksāt" at bounding box center [765, 429] width 209 height 30
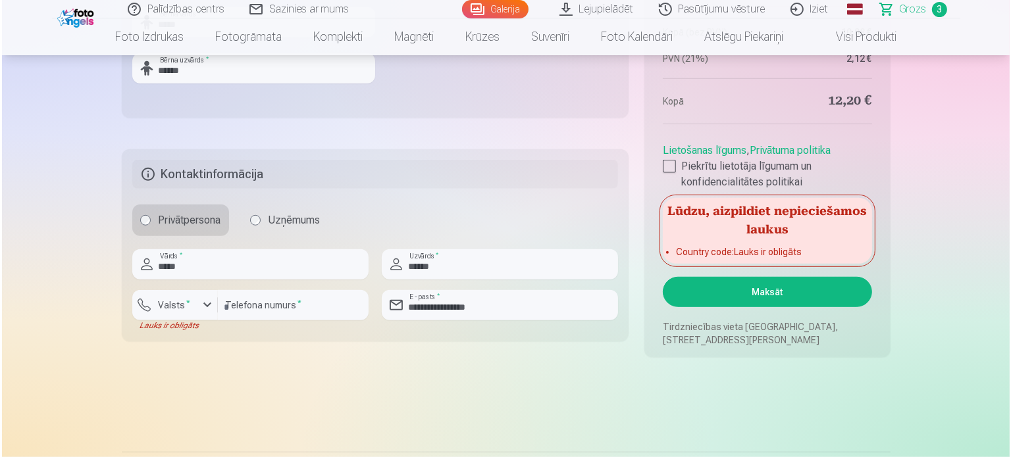
scroll to position [952, 0]
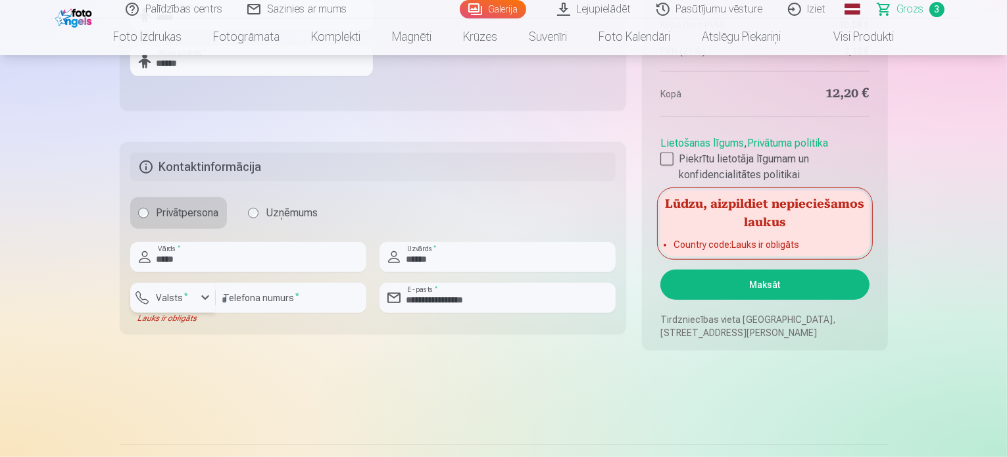
click at [203, 297] on div "button" at bounding box center [205, 298] width 16 height 16
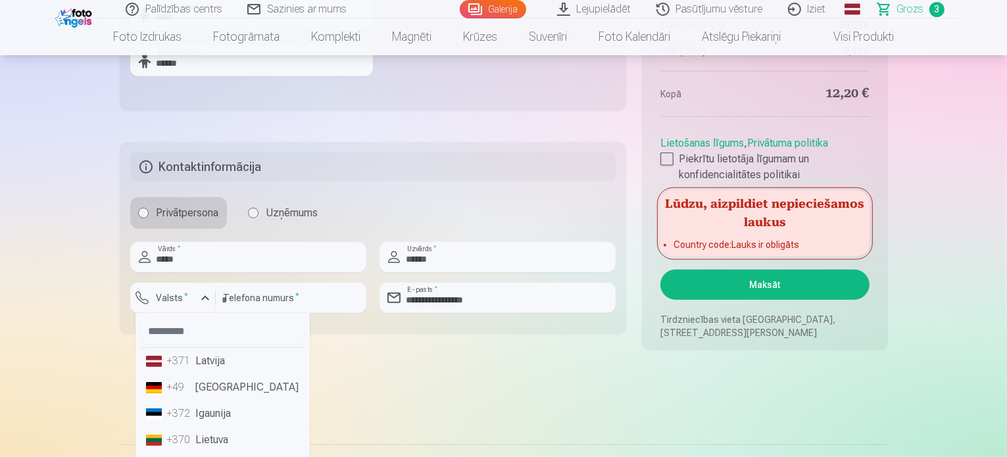
click at [214, 357] on li "+371 Latvija" at bounding box center [223, 361] width 164 height 26
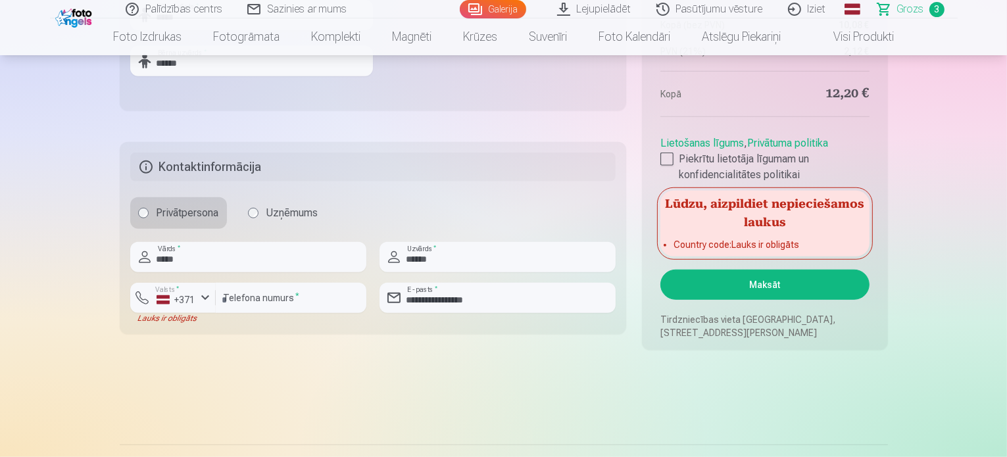
click at [710, 285] on button "Maksāt" at bounding box center [765, 285] width 209 height 30
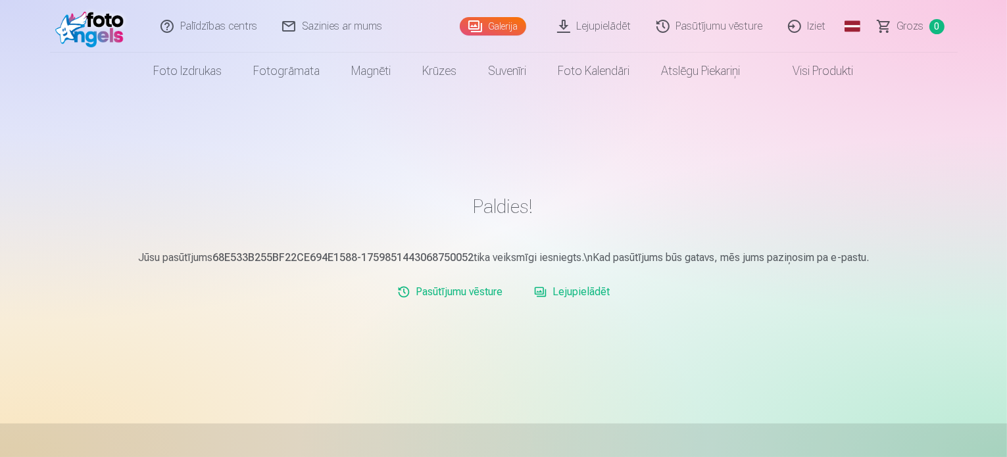
click at [588, 291] on link "Lejupielādēt" at bounding box center [572, 292] width 86 height 26
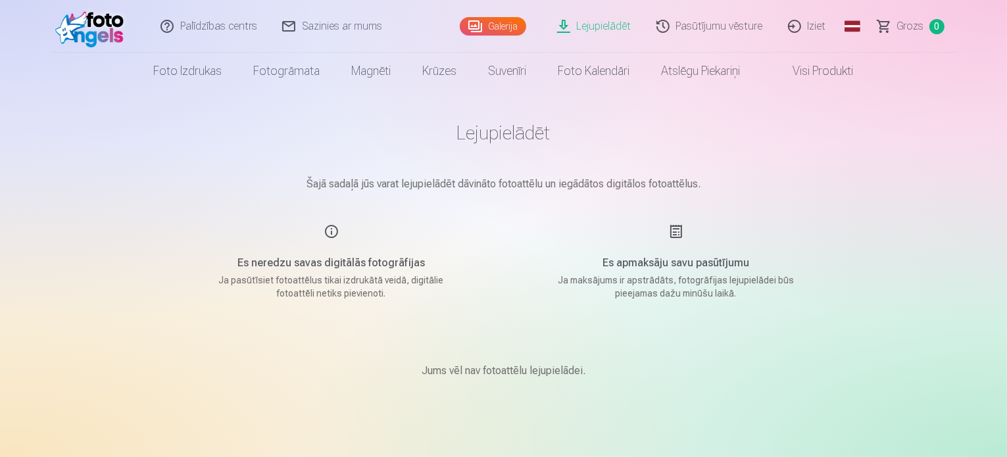
click at [820, 78] on link "Visi produkti" at bounding box center [813, 71] width 113 height 37
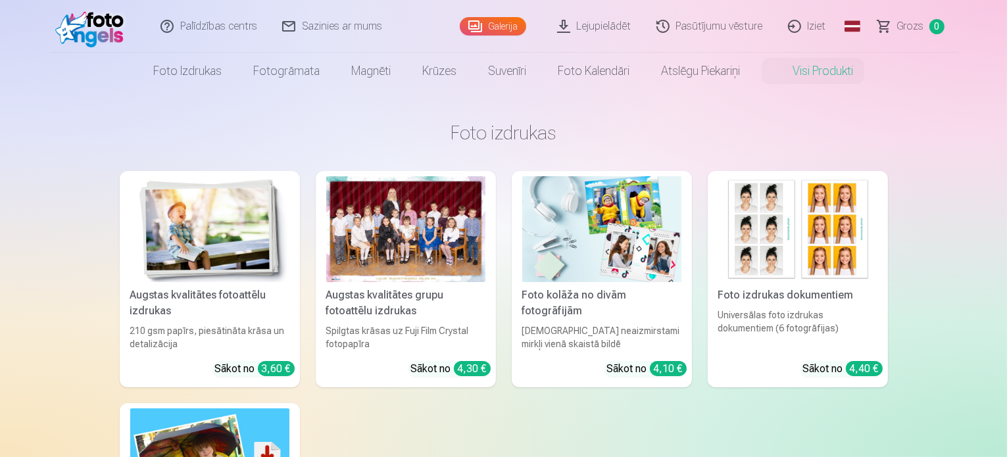
click at [433, 218] on div at bounding box center [405, 229] width 159 height 106
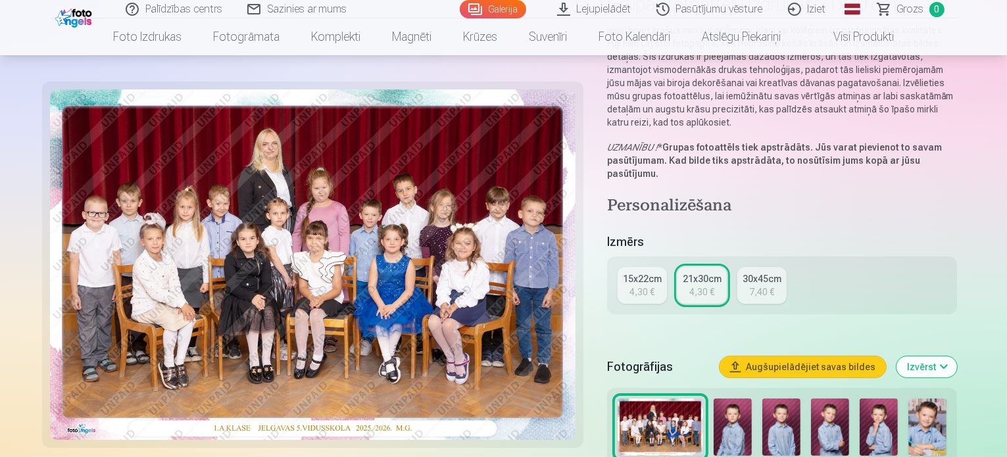
scroll to position [116, 0]
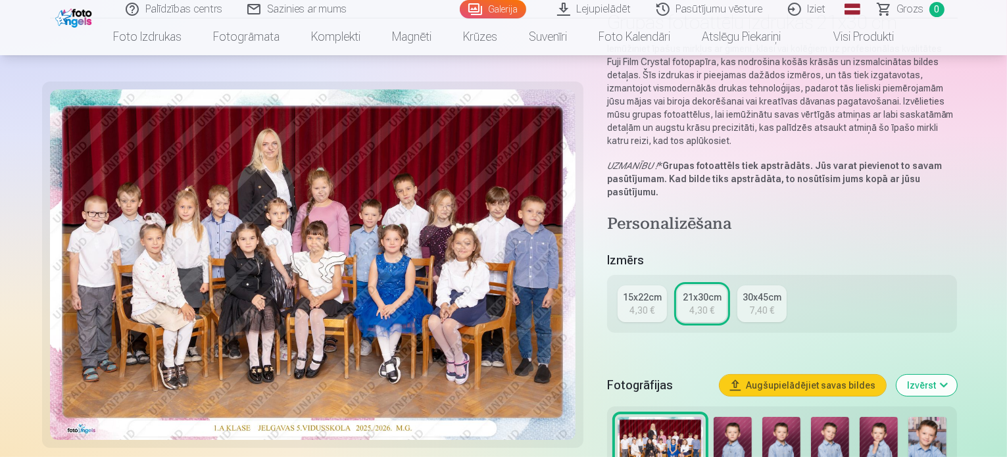
click at [610, 2] on link "Lejupielādēt" at bounding box center [594, 9] width 99 height 18
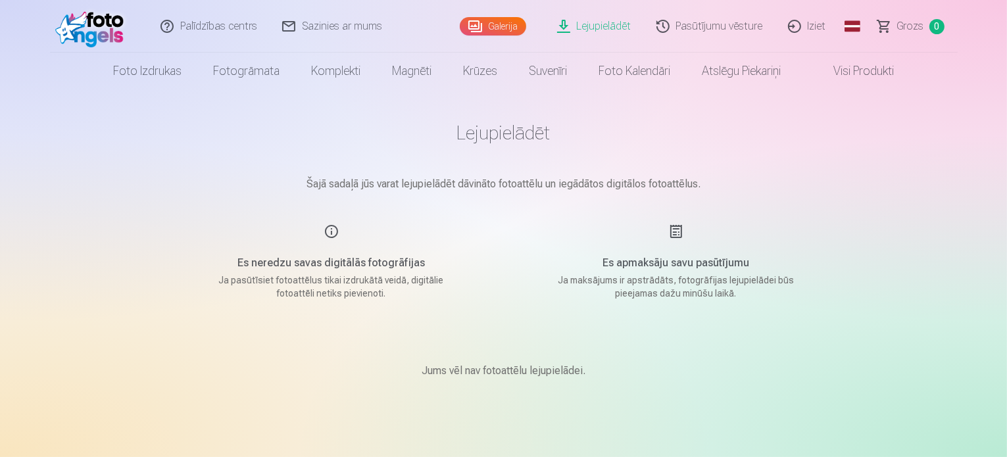
click at [719, 35] on link "Pasūtījumu vēsture" at bounding box center [711, 26] width 132 height 53
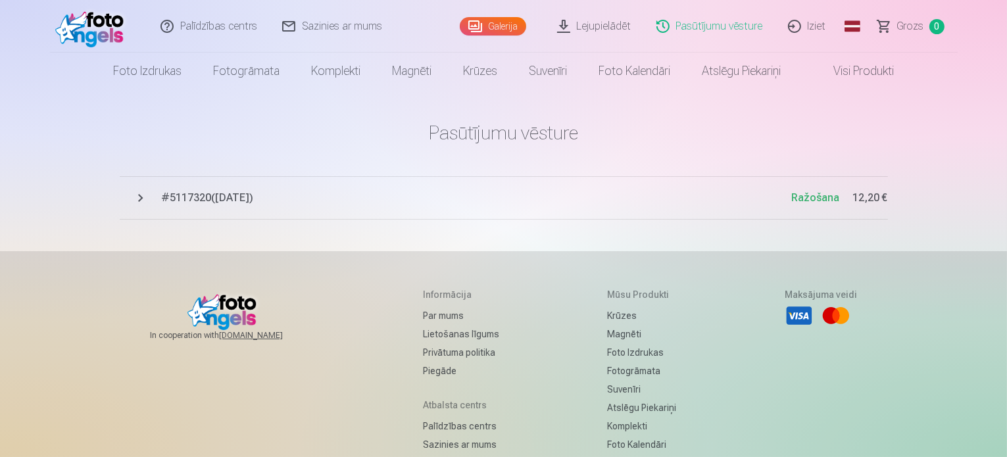
click at [805, 199] on span "Ražošana" at bounding box center [816, 197] width 48 height 13
